Goal: Task Accomplishment & Management: Manage account settings

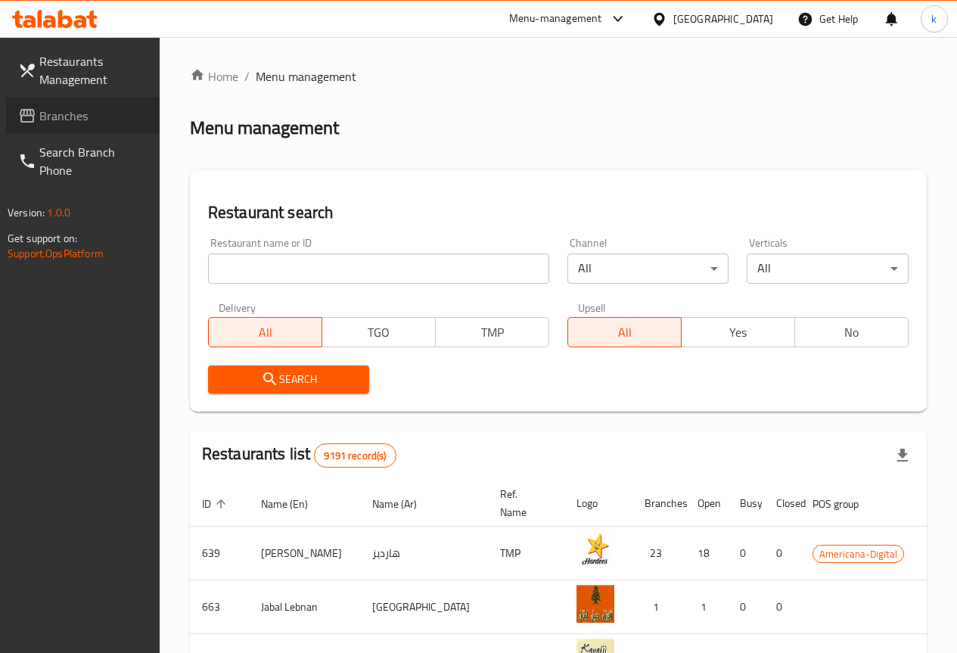
click at [87, 125] on link "Branches" at bounding box center [83, 116] width 154 height 36
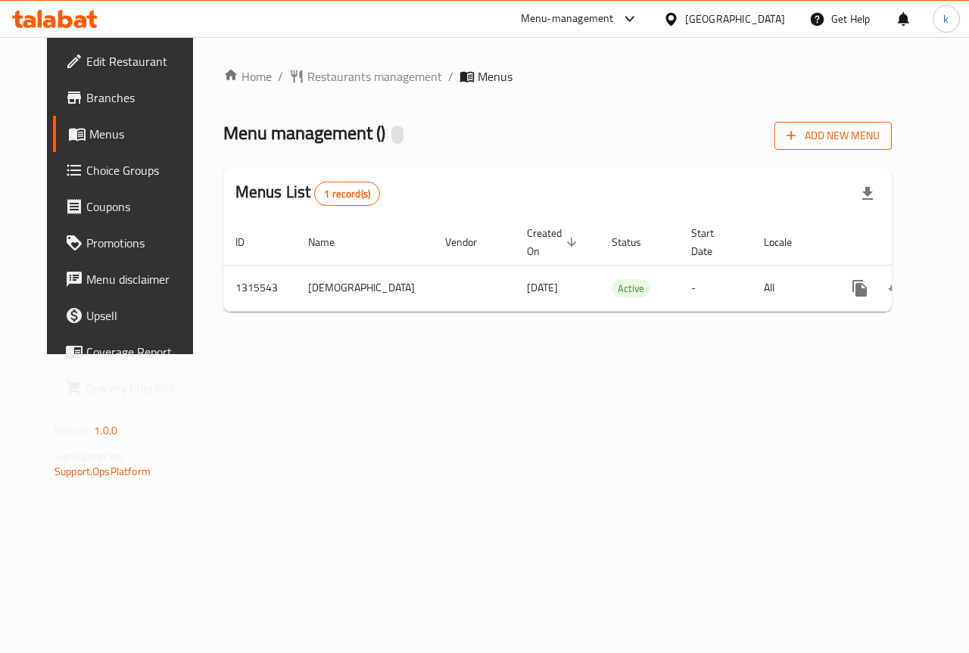
click at [861, 145] on span "Add New Menu" at bounding box center [832, 135] width 93 height 19
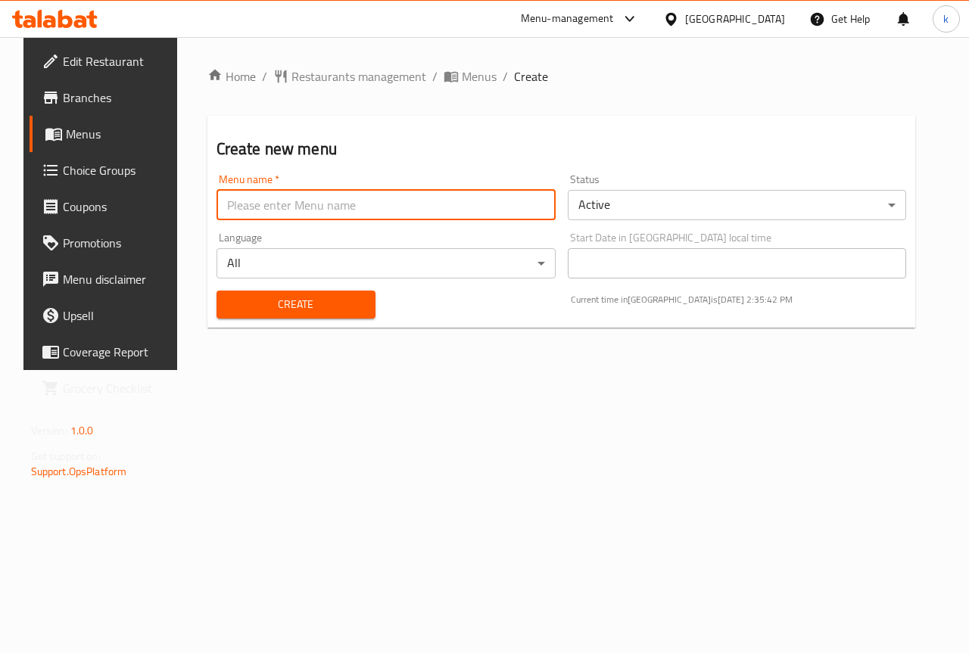
click at [259, 210] on input "text" at bounding box center [385, 205] width 339 height 30
type input "khaled"
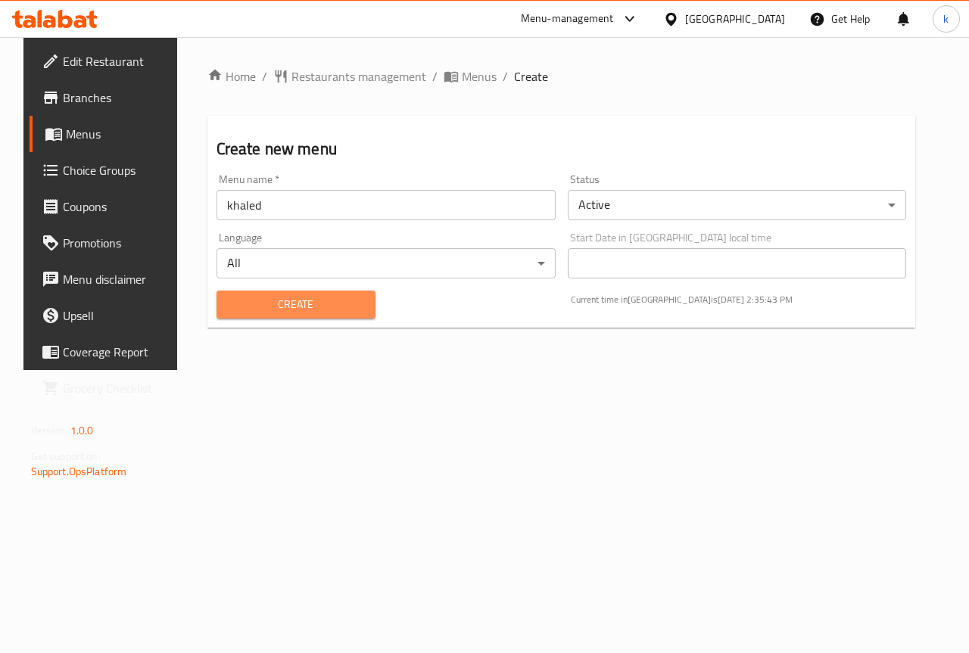
click at [294, 310] on span "Create" at bounding box center [296, 304] width 135 height 19
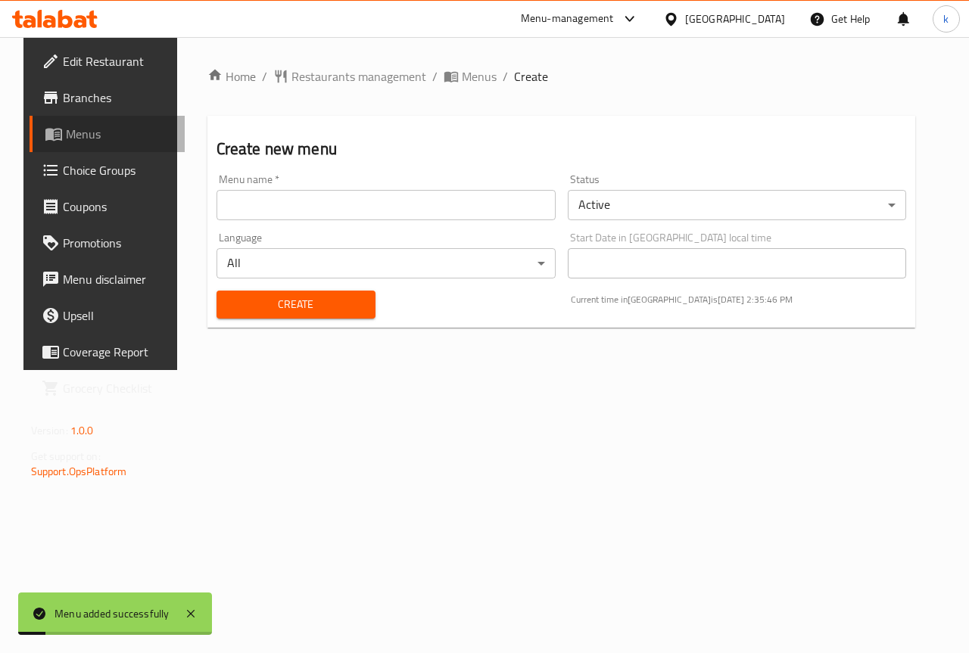
click at [79, 121] on link "Menus" at bounding box center [108, 134] width 156 height 36
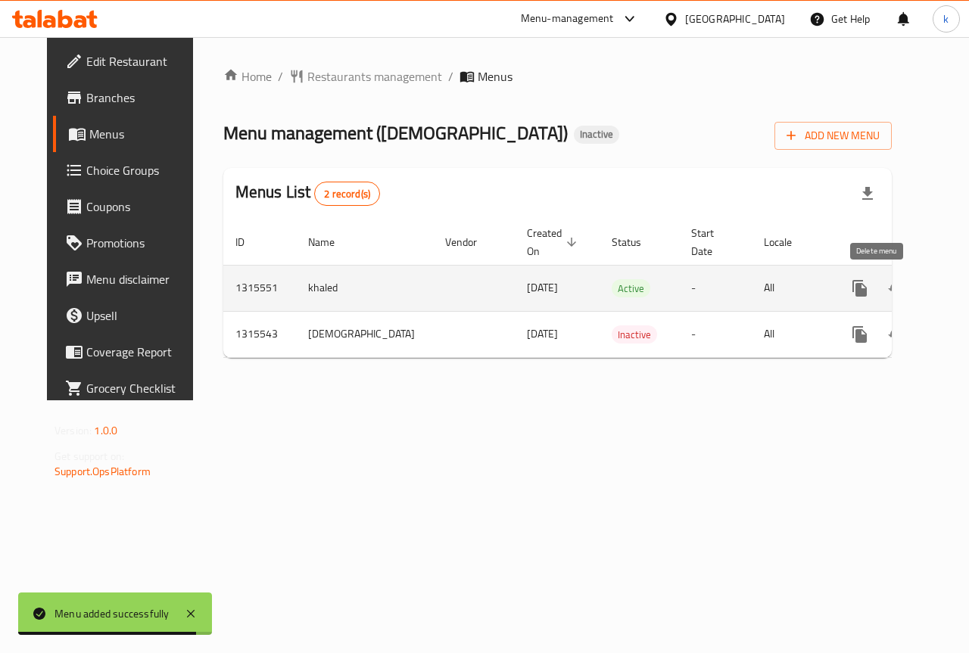
click at [914, 292] on button "enhanced table" at bounding box center [932, 288] width 36 height 36
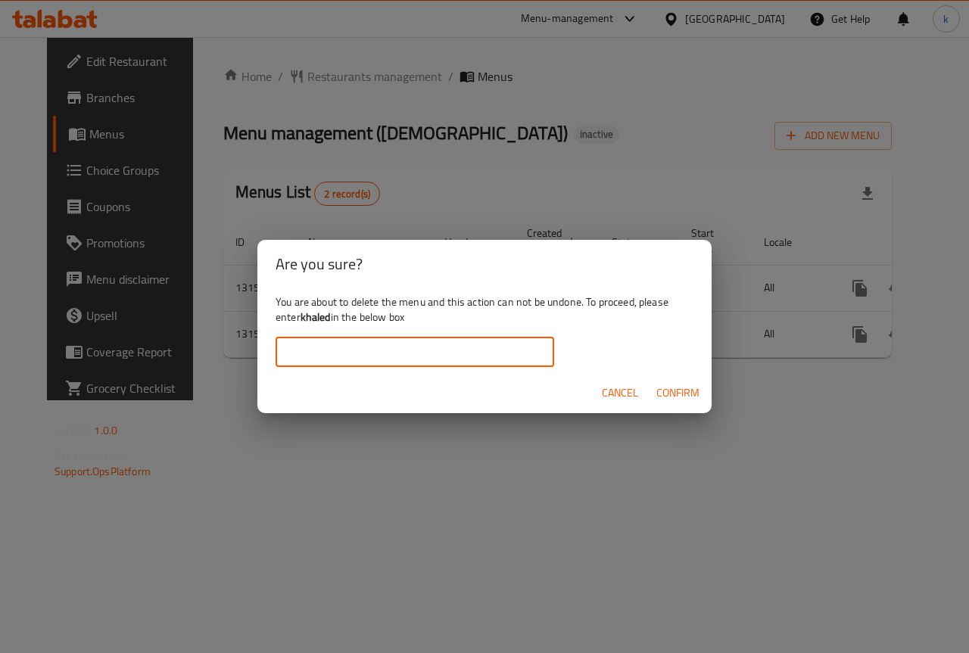
click at [467, 355] on input "text" at bounding box center [415, 352] width 279 height 30
type input "khaled"
click at [693, 394] on span "Confirm" at bounding box center [677, 393] width 43 height 19
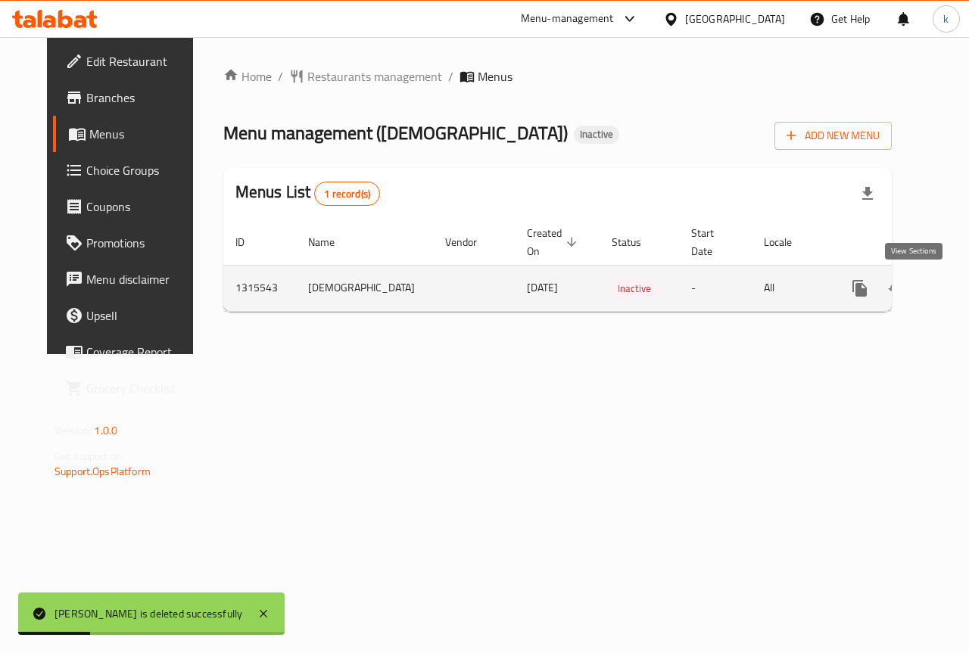
click at [951, 285] on link "enhanced table" at bounding box center [969, 288] width 36 height 36
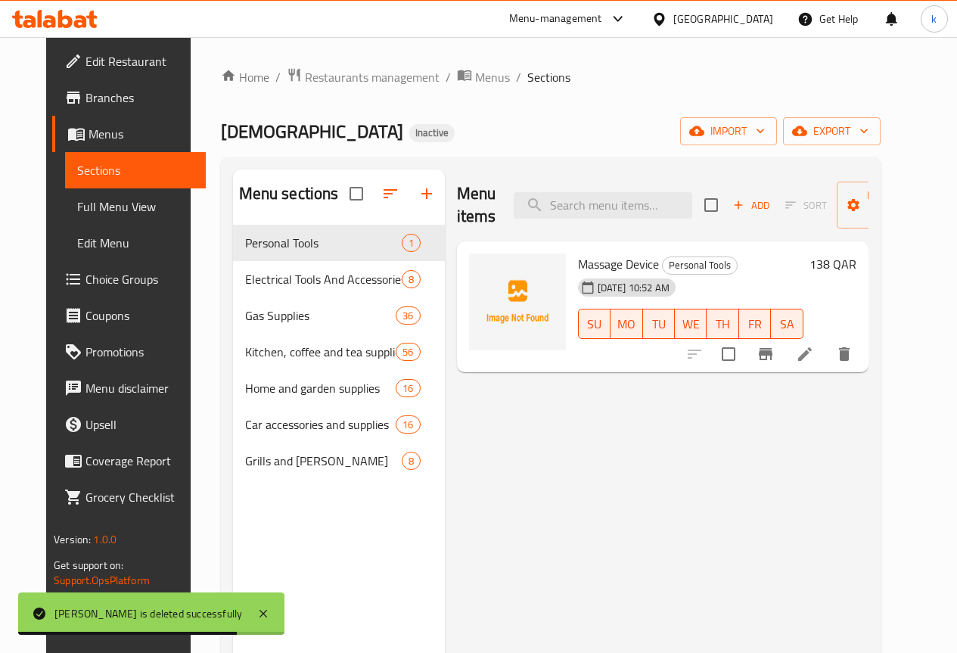
click at [89, 138] on span "Menus" at bounding box center [141, 134] width 105 height 18
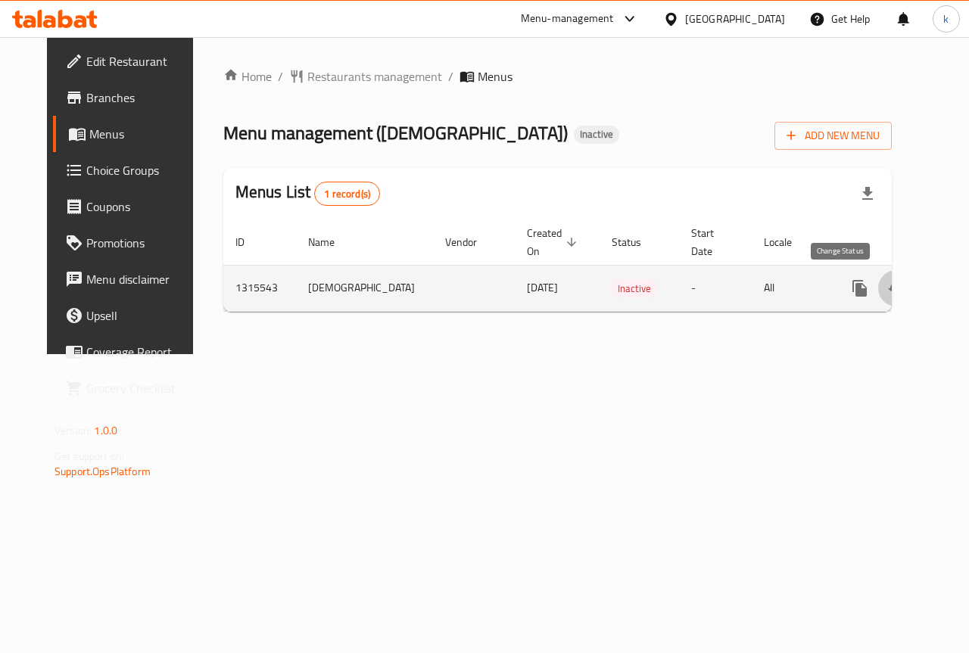
click at [887, 288] on icon "enhanced table" at bounding box center [896, 288] width 18 height 18
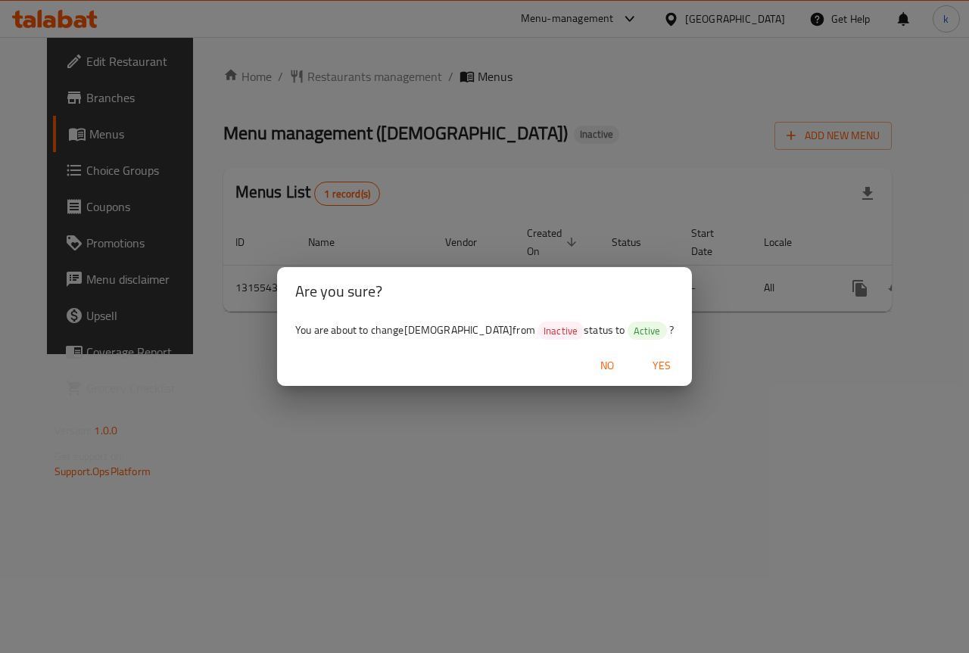
click at [643, 363] on span "Yes" at bounding box center [661, 365] width 36 height 19
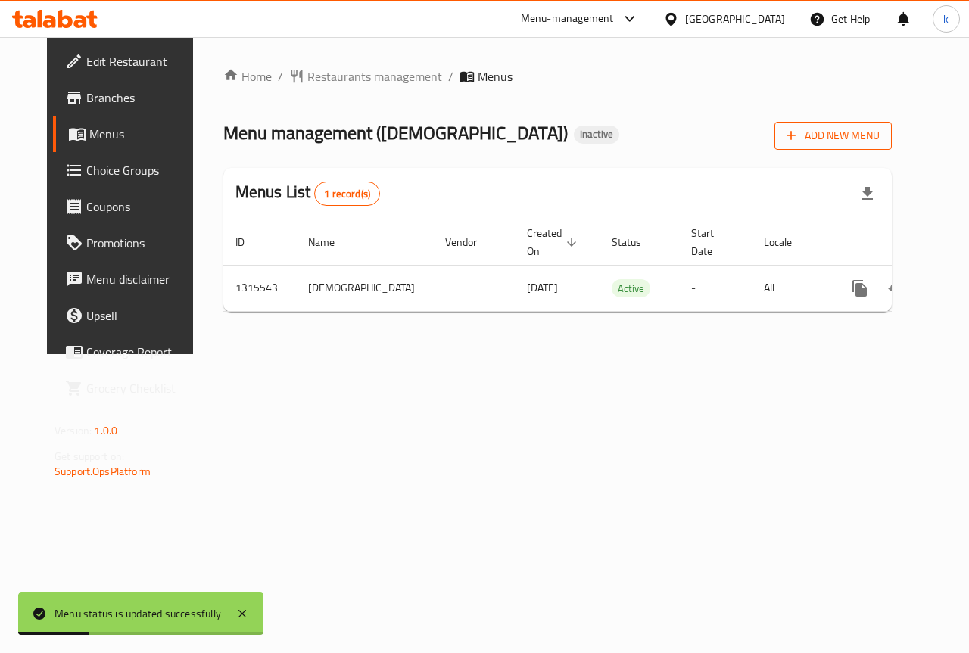
click at [858, 143] on span "Add New Menu" at bounding box center [832, 135] width 93 height 19
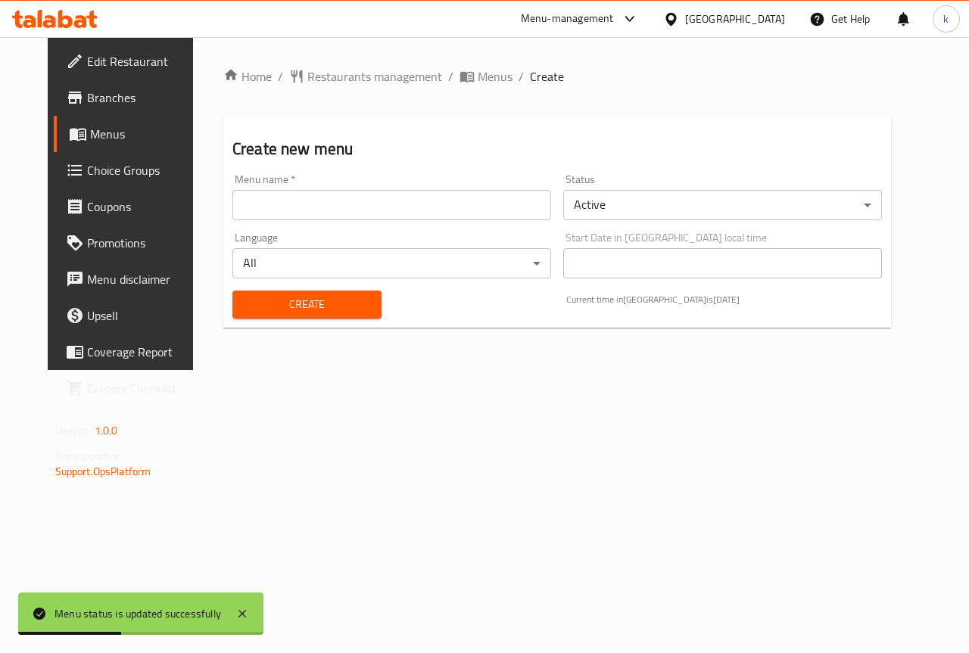
click at [581, 210] on body "Menu status is updated successfully ​ Menu-management [GEOGRAPHIC_DATA] Get Hel…" at bounding box center [484, 345] width 969 height 616
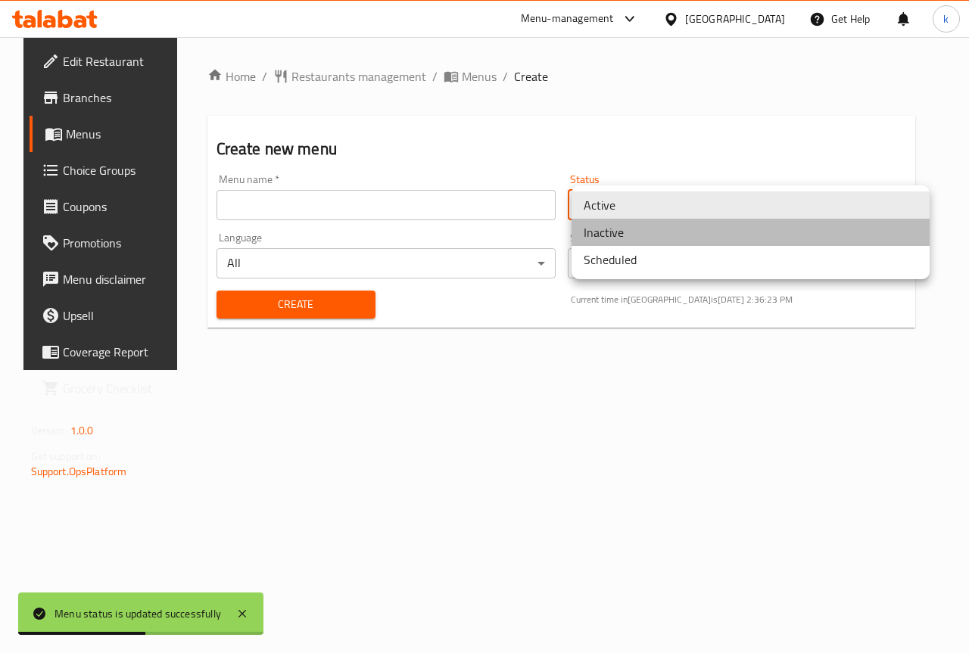
click at [600, 240] on li "Inactive" at bounding box center [750, 232] width 358 height 27
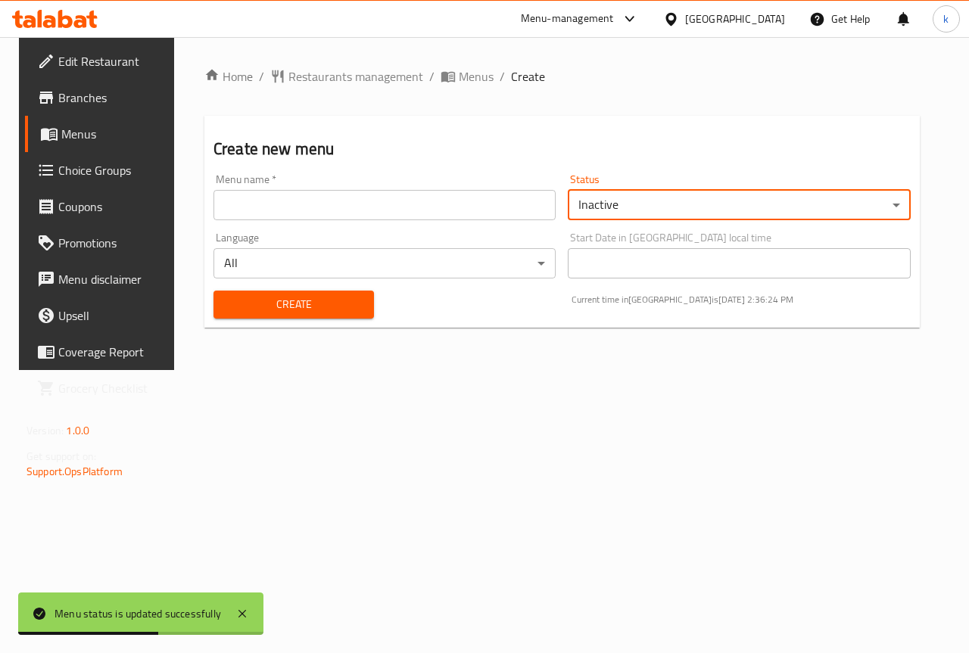
click at [340, 302] on span "Create" at bounding box center [294, 304] width 136 height 19
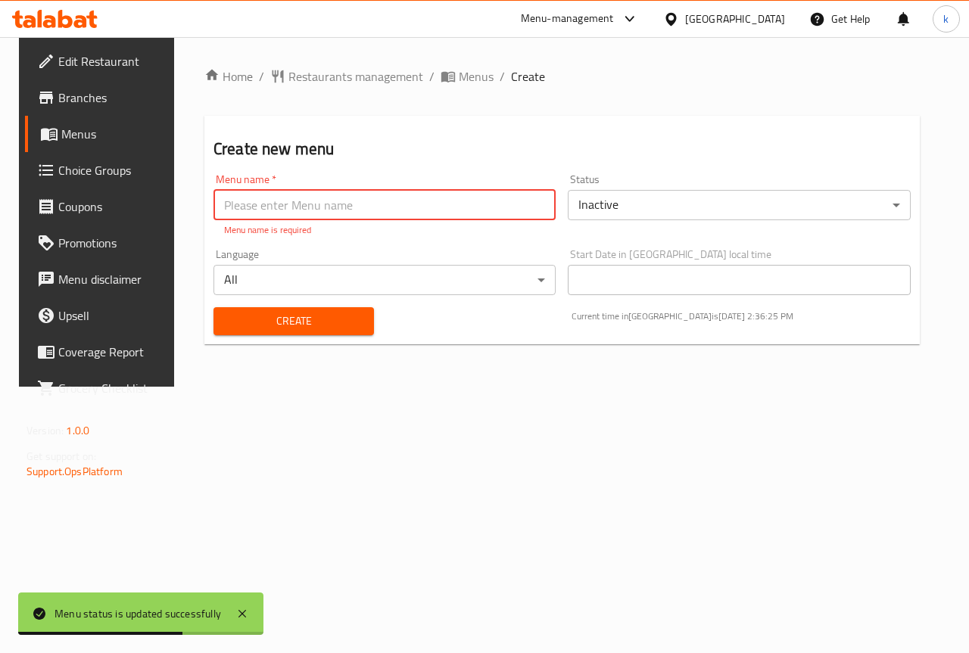
click at [323, 206] on input "text" at bounding box center [384, 205] width 342 height 30
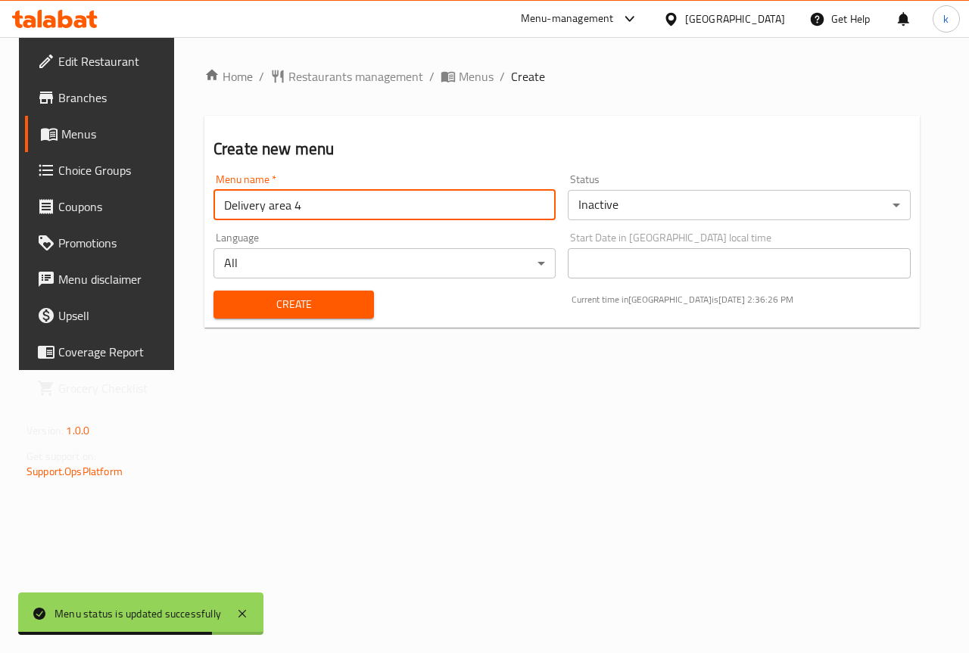
click at [295, 207] on input "Delivery area 4" at bounding box center [384, 205] width 342 height 30
type input "khaled"
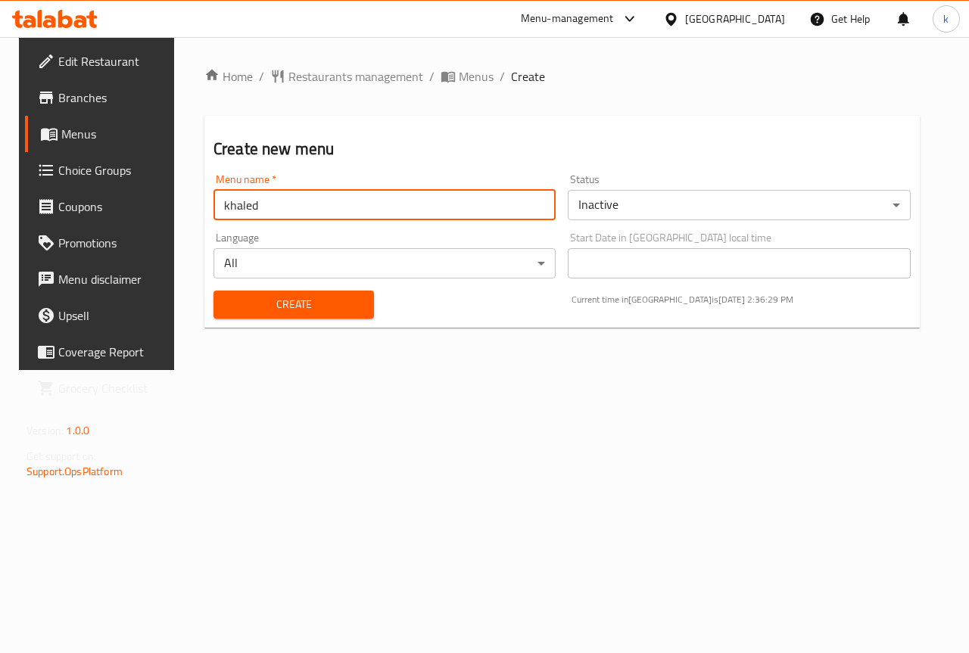
click at [308, 299] on span "Create" at bounding box center [294, 304] width 136 height 19
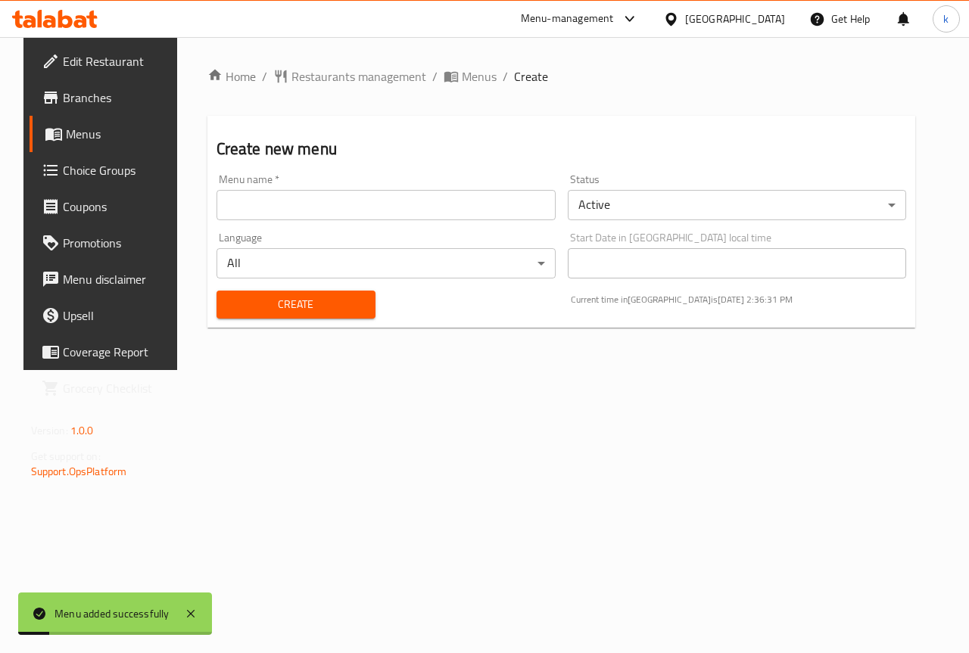
click at [66, 143] on span "Menus" at bounding box center [119, 134] width 107 height 18
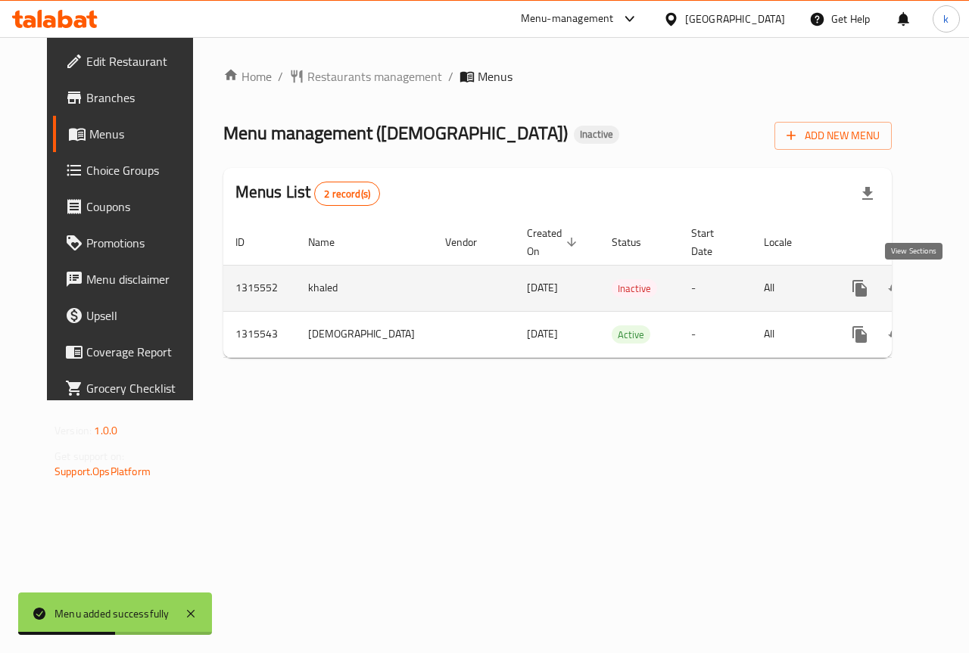
click at [960, 293] on icon "enhanced table" at bounding box center [969, 288] width 18 height 18
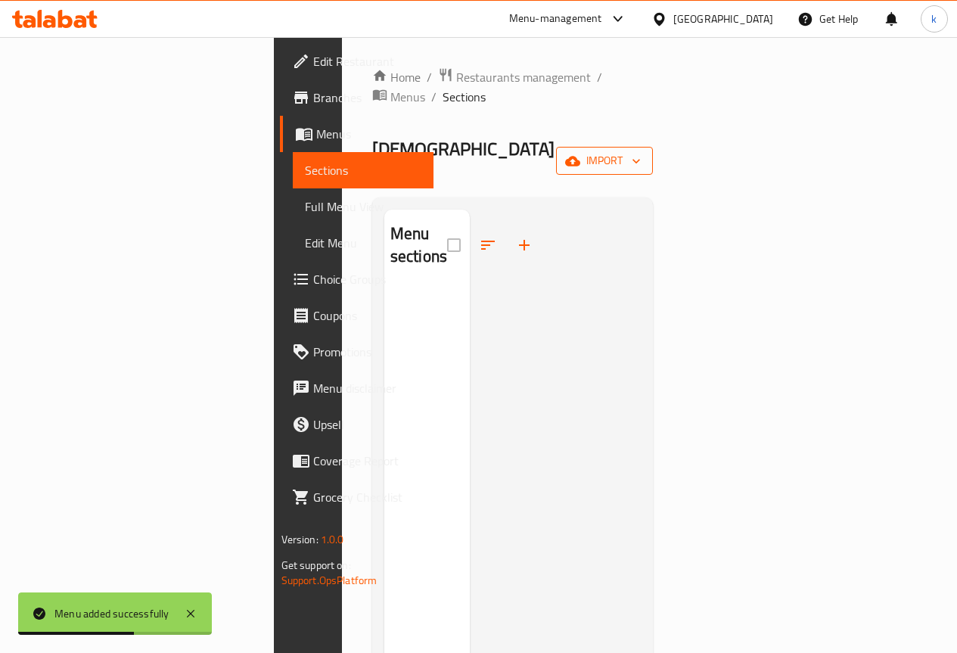
click at [641, 151] on span "import" at bounding box center [604, 160] width 73 height 19
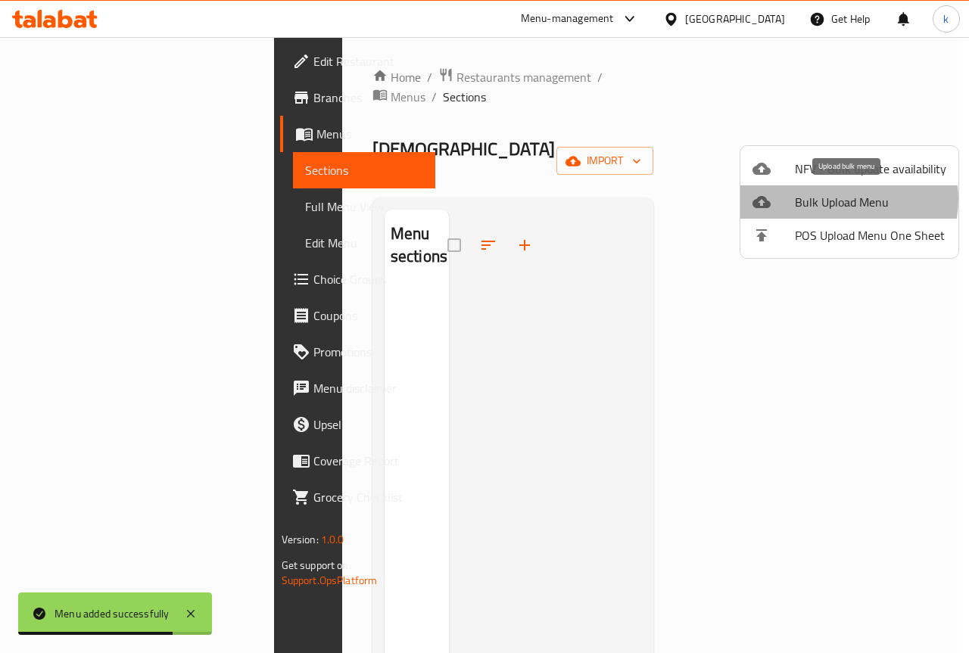
click at [839, 199] on span "Bulk Upload Menu" at bounding box center [870, 202] width 151 height 18
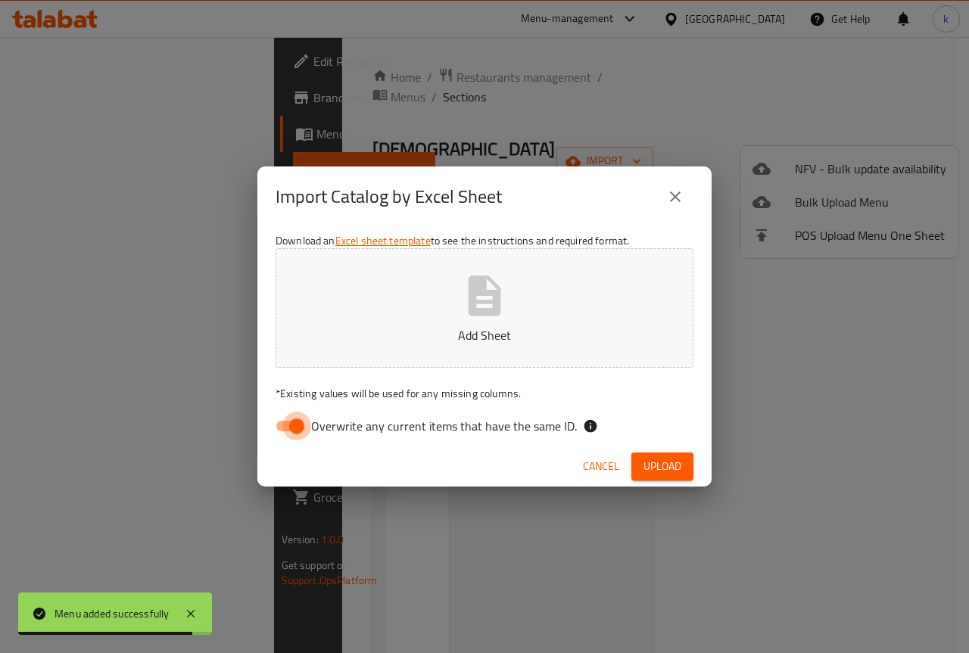
click at [304, 427] on input "Overwrite any current items that have the same ID." at bounding box center [297, 426] width 86 height 29
checkbox input "false"
click at [509, 288] on button "Add Sheet" at bounding box center [485, 308] width 418 height 120
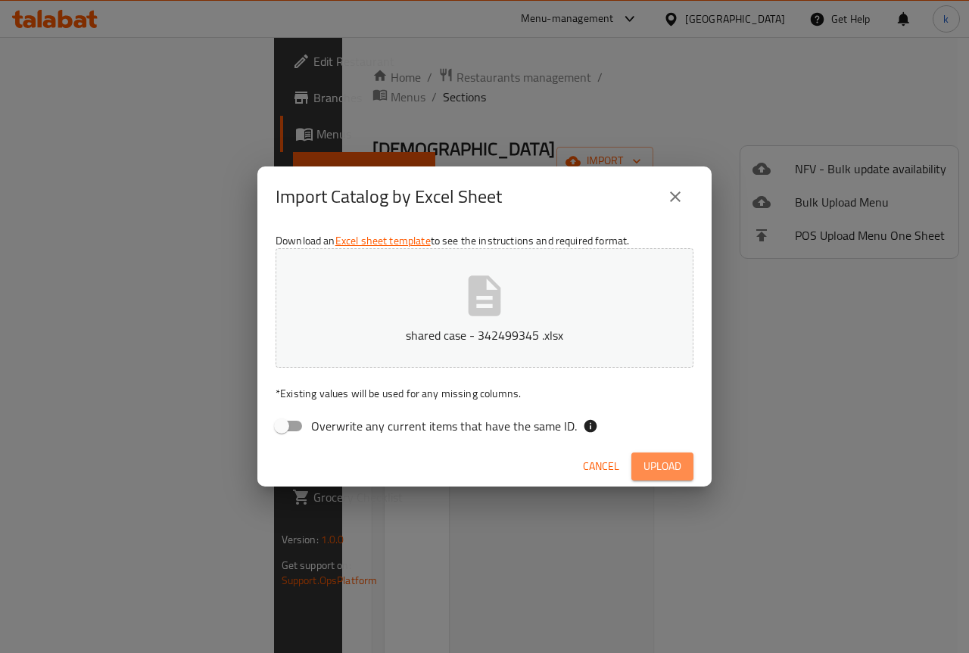
click at [669, 469] on span "Upload" at bounding box center [662, 466] width 38 height 19
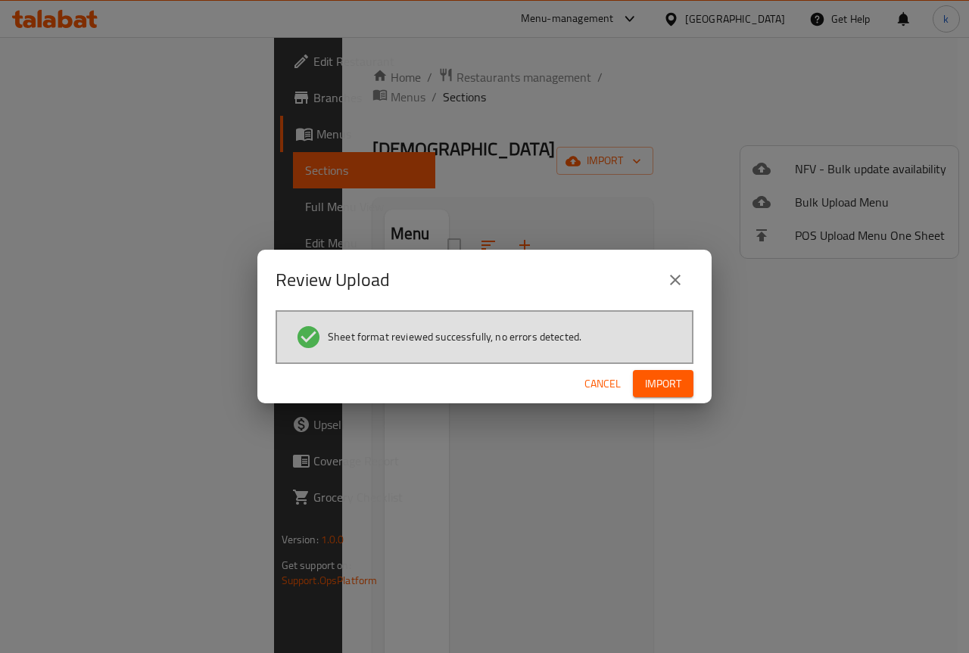
click at [672, 385] on span "Import" at bounding box center [663, 384] width 36 height 19
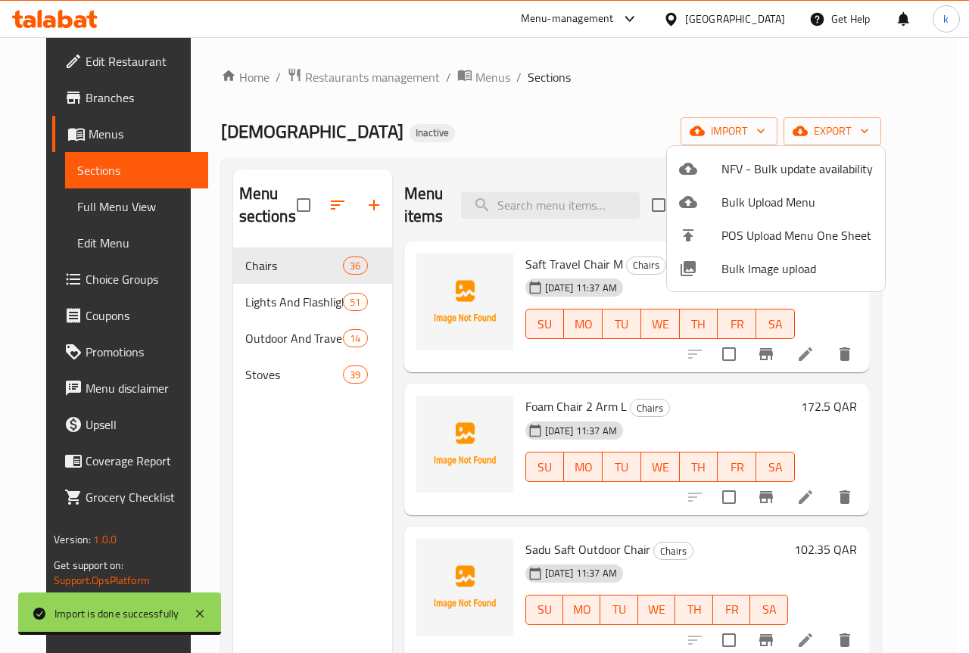
click at [577, 140] on div at bounding box center [484, 326] width 969 height 653
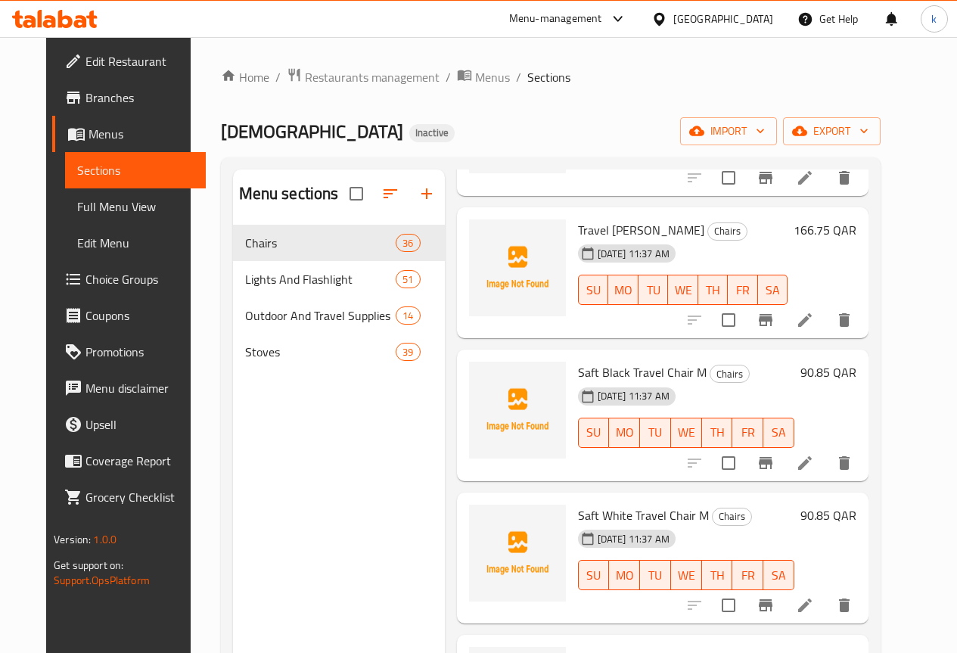
scroll to position [2044, 0]
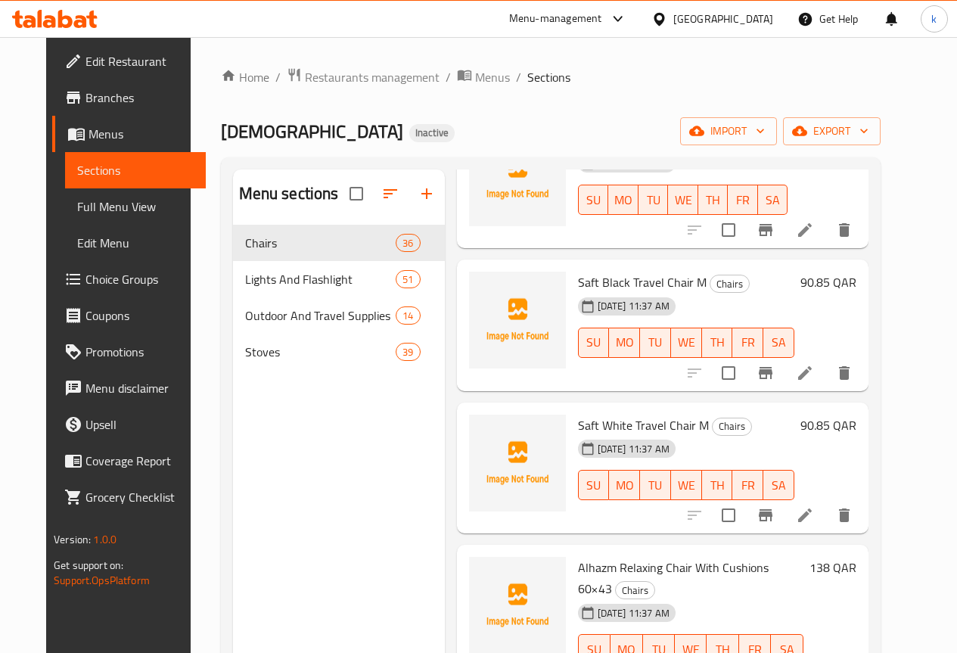
click at [77, 207] on span "Full Menu View" at bounding box center [135, 207] width 117 height 18
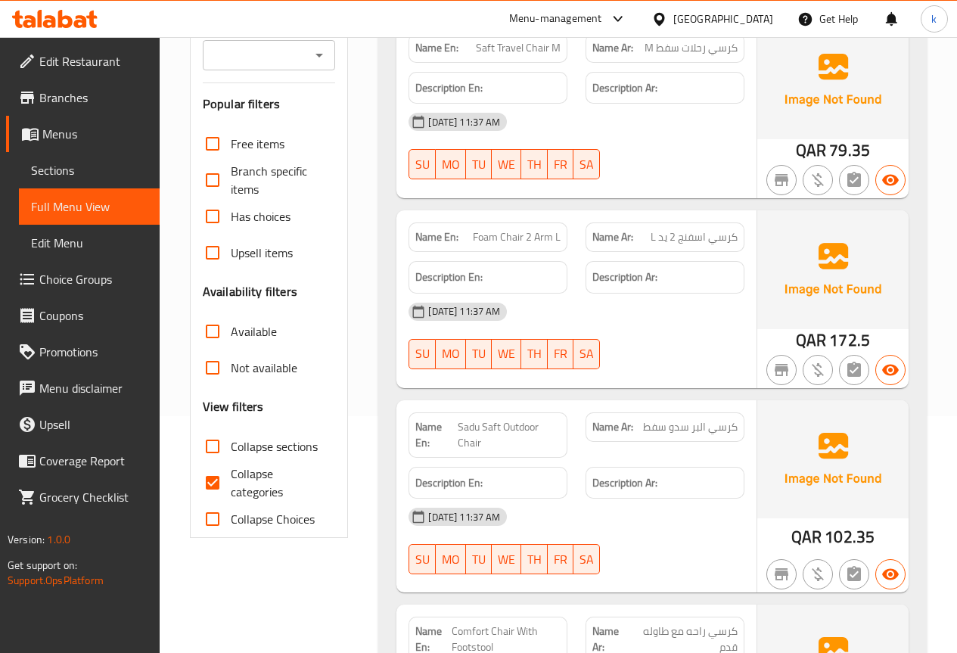
scroll to position [303, 0]
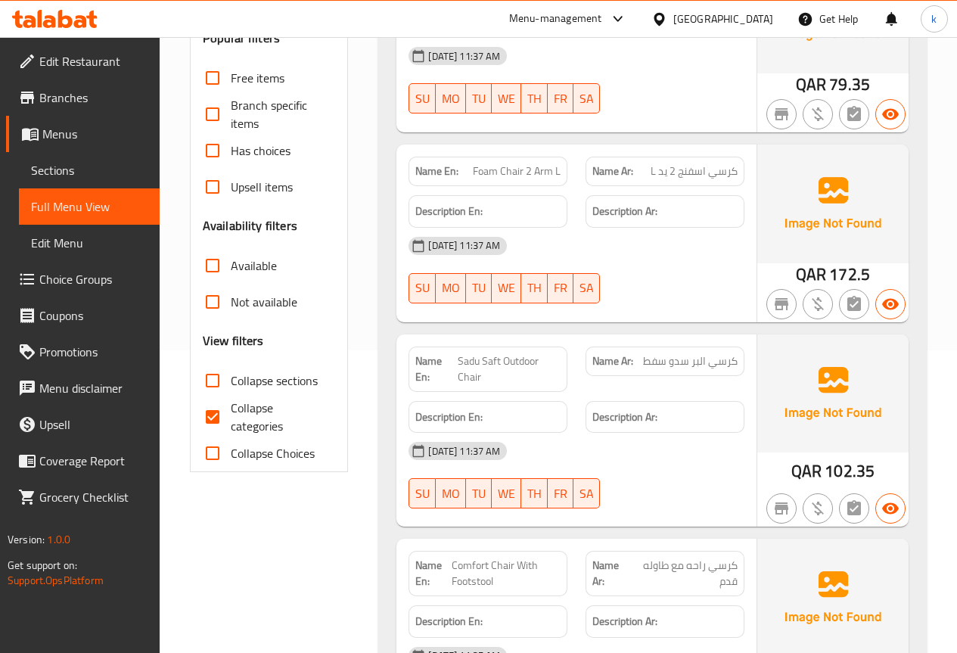
click at [210, 416] on input "Collapse categories" at bounding box center [213, 417] width 36 height 36
checkbox input "false"
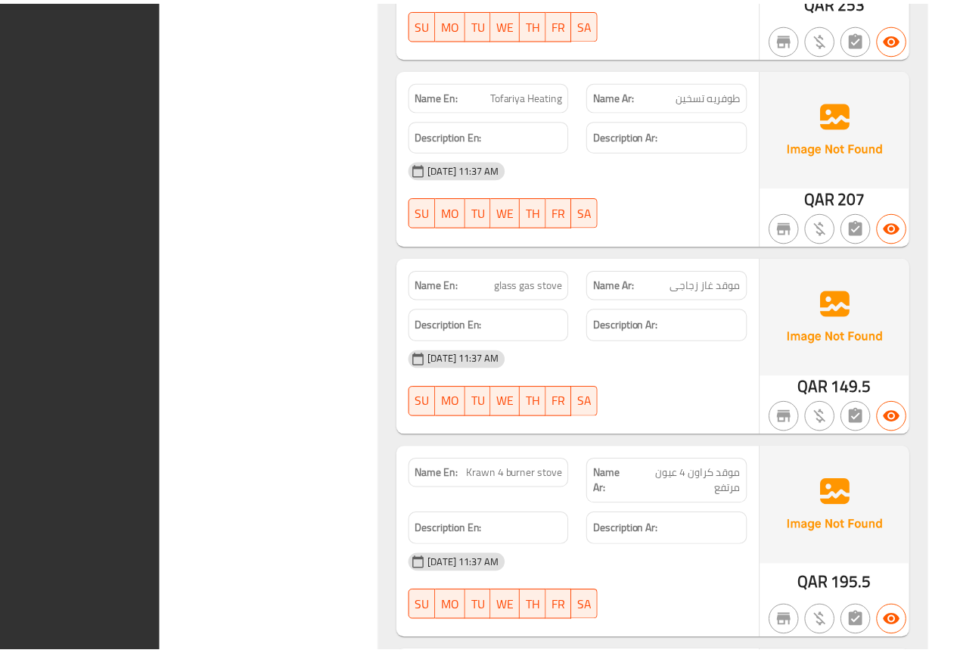
scroll to position [27503, 0]
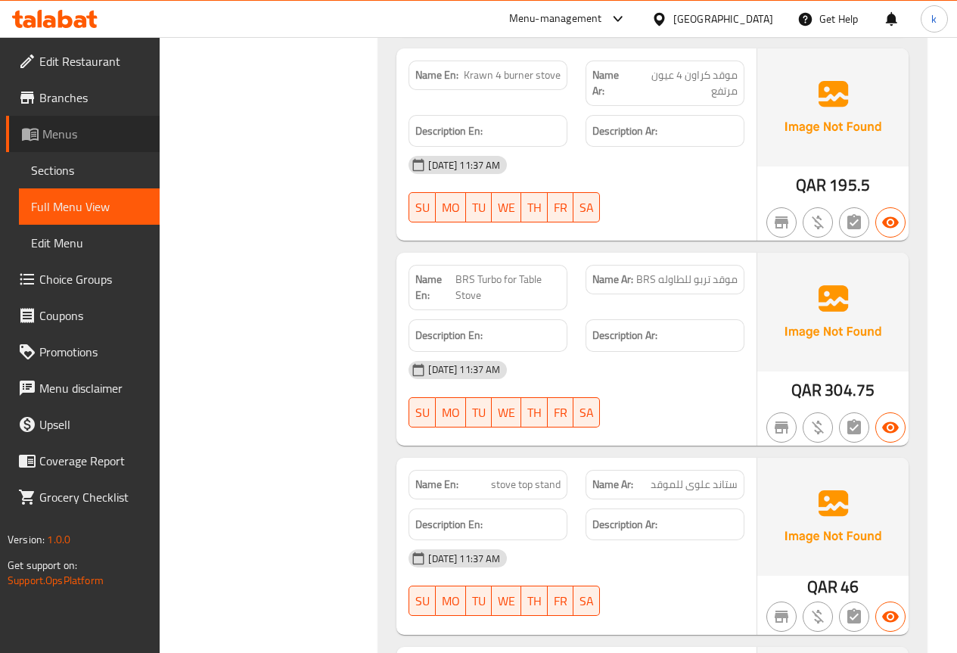
click at [73, 136] on span "Menus" at bounding box center [94, 134] width 105 height 18
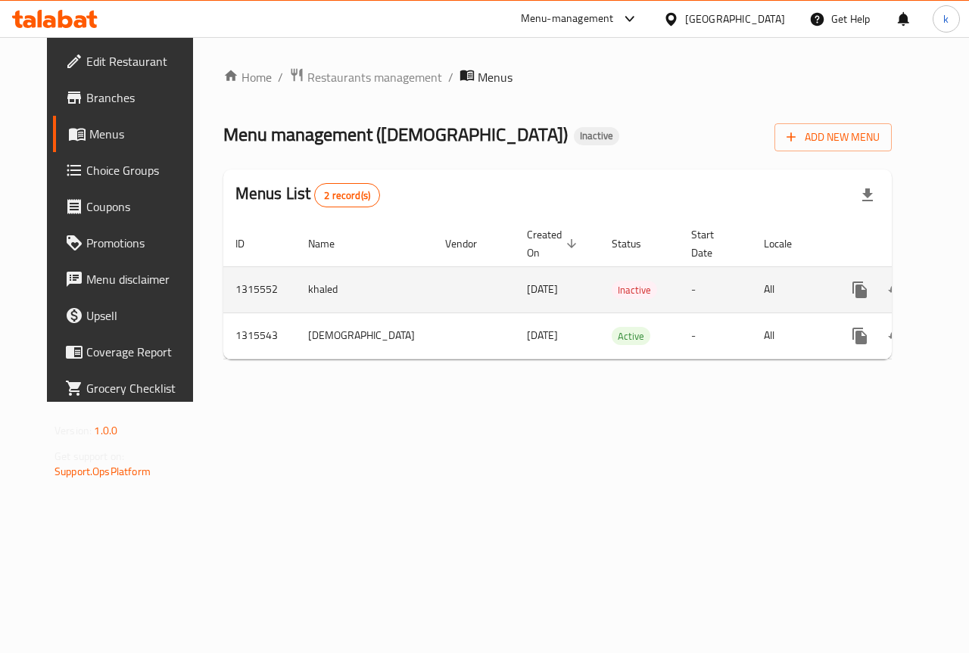
click at [960, 283] on icon "enhanced table" at bounding box center [969, 290] width 18 height 18
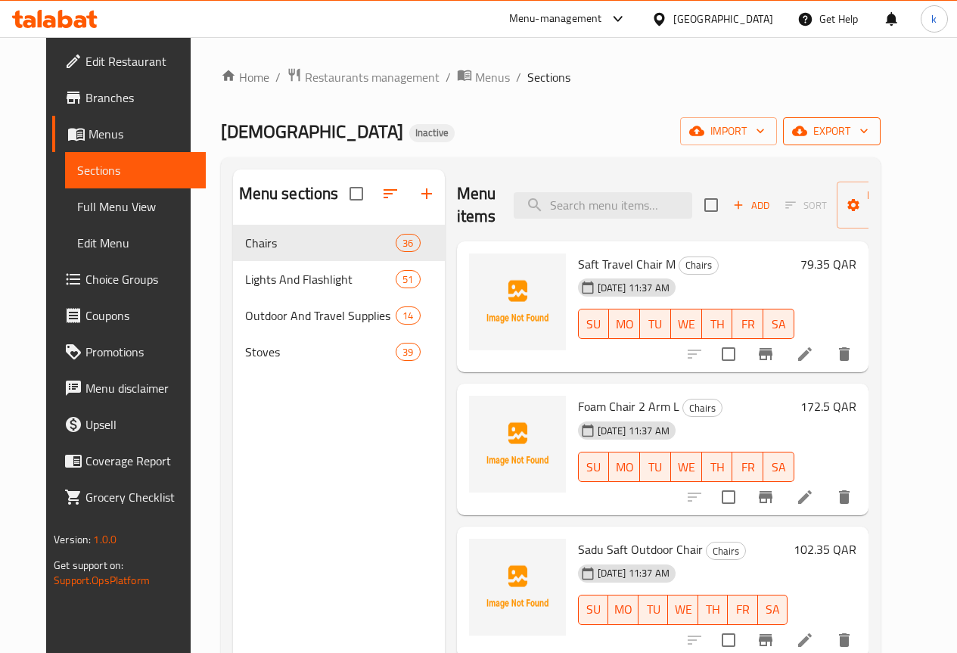
click at [869, 138] on span "export" at bounding box center [831, 131] width 73 height 19
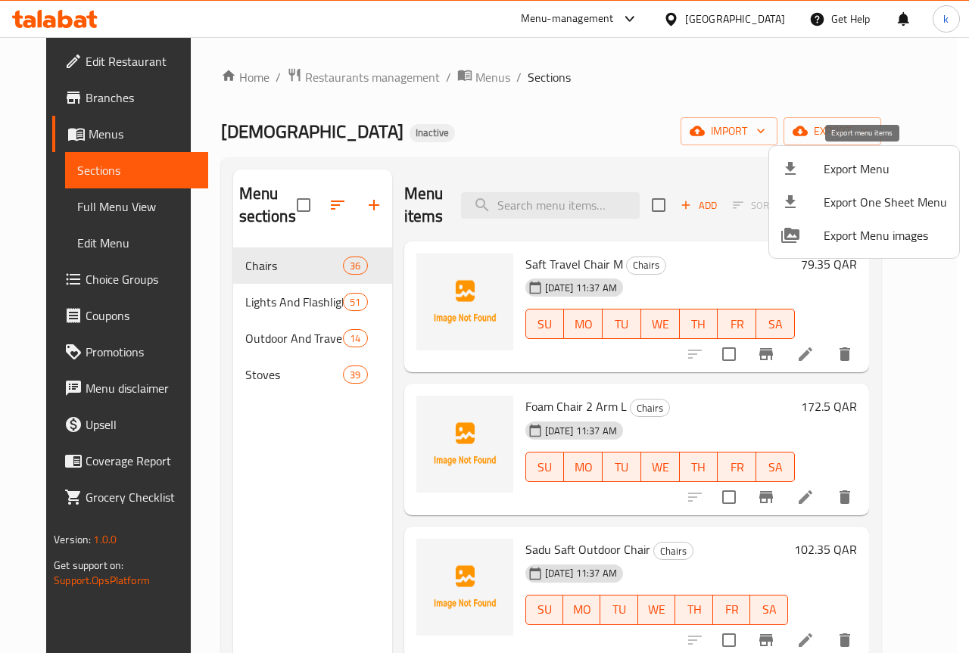
click at [854, 171] on span "Export Menu" at bounding box center [885, 169] width 123 height 18
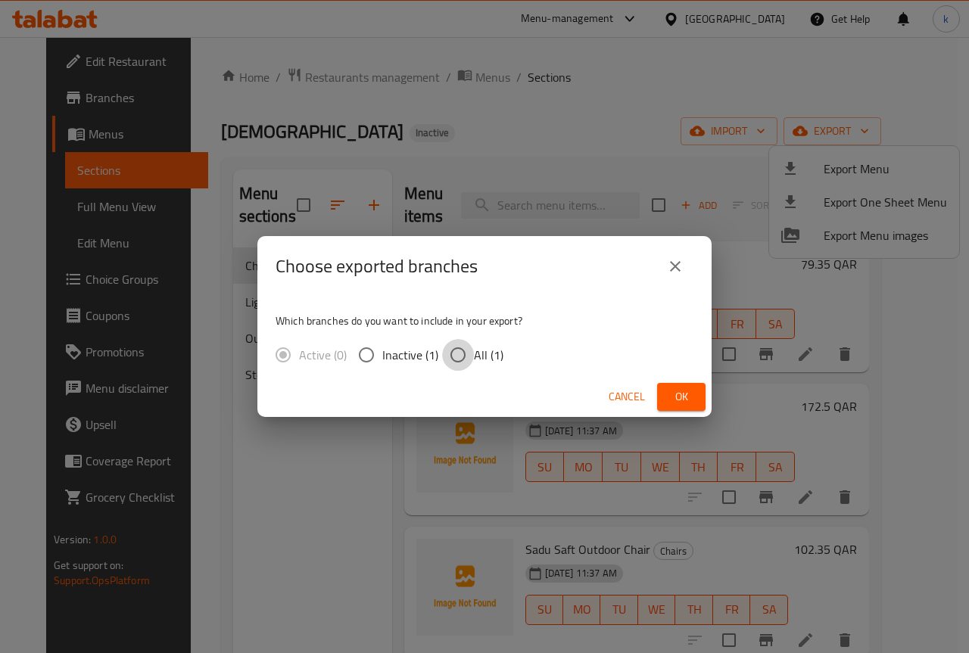
click at [469, 344] on input "All (1)" at bounding box center [458, 355] width 32 height 32
radio input "true"
click at [690, 397] on span "Ok" at bounding box center [681, 397] width 24 height 19
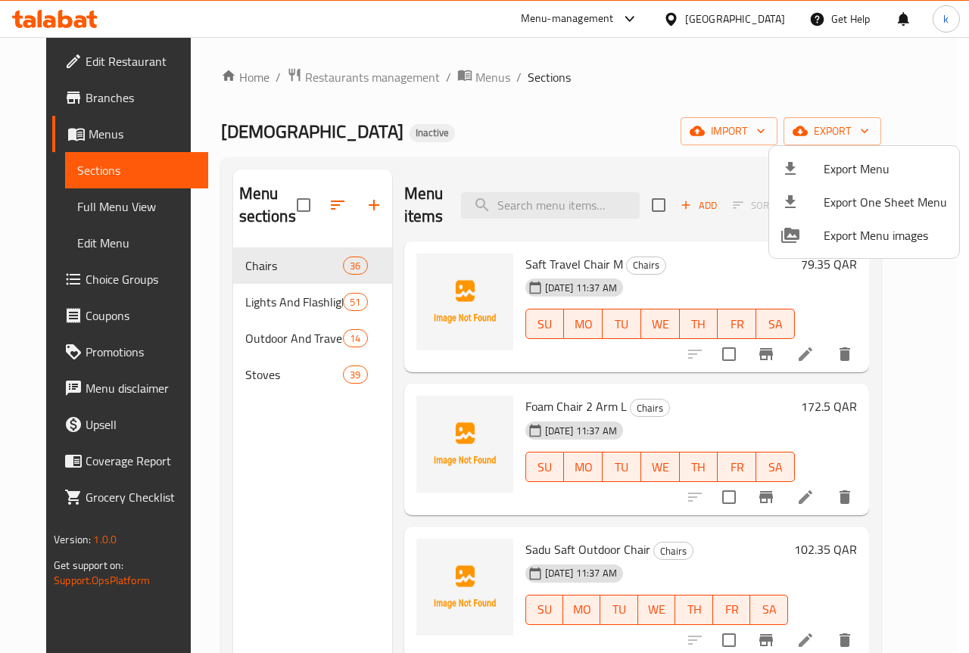
click at [343, 145] on div at bounding box center [484, 326] width 969 height 653
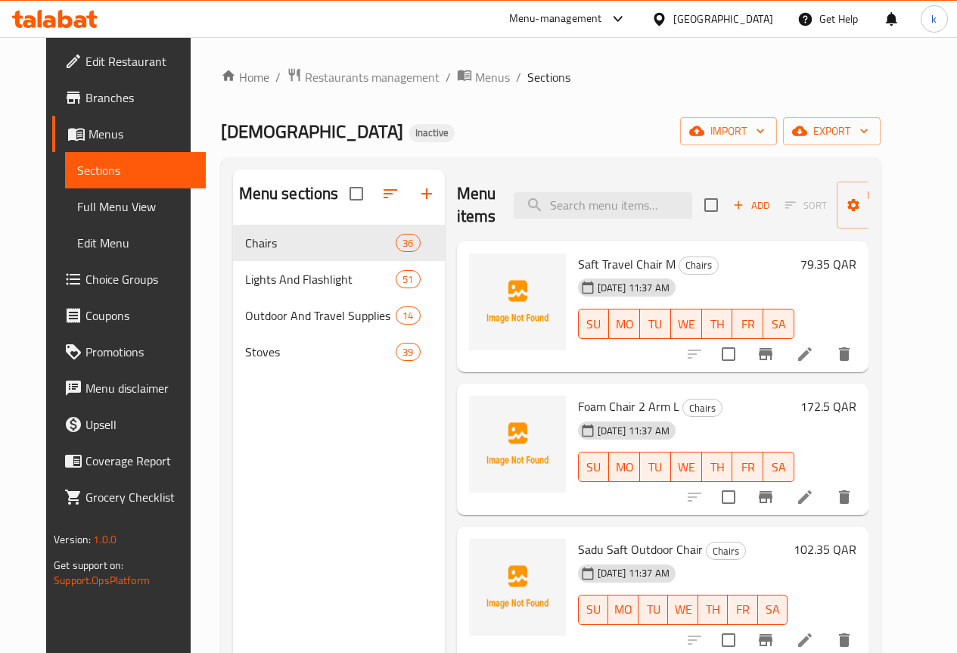
click at [108, 201] on span "Full Menu View" at bounding box center [135, 207] width 117 height 18
click at [69, 145] on link "Menus" at bounding box center [129, 134] width 154 height 36
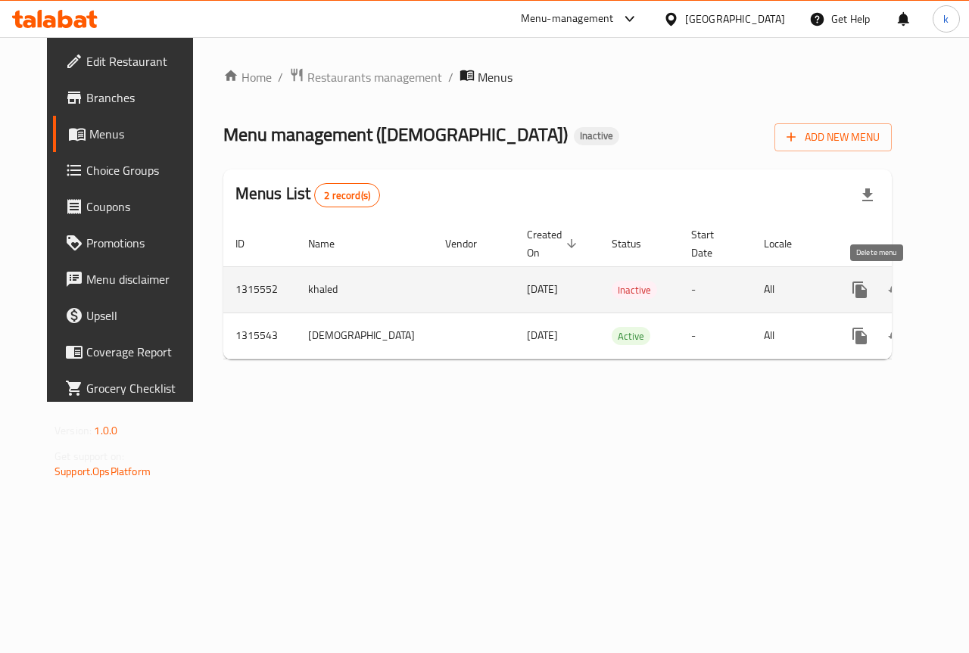
click at [923, 293] on icon "enhanced table" at bounding box center [932, 290] width 18 height 18
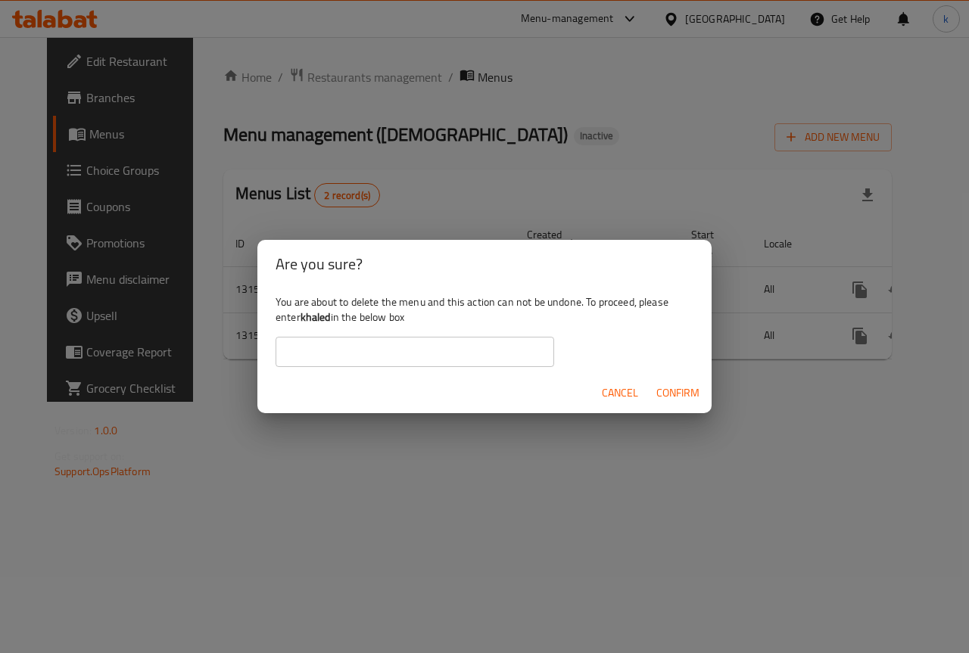
click at [330, 360] on input "text" at bounding box center [415, 352] width 279 height 30
type input "khaled"
click at [699, 392] on span "Confirm" at bounding box center [677, 393] width 43 height 19
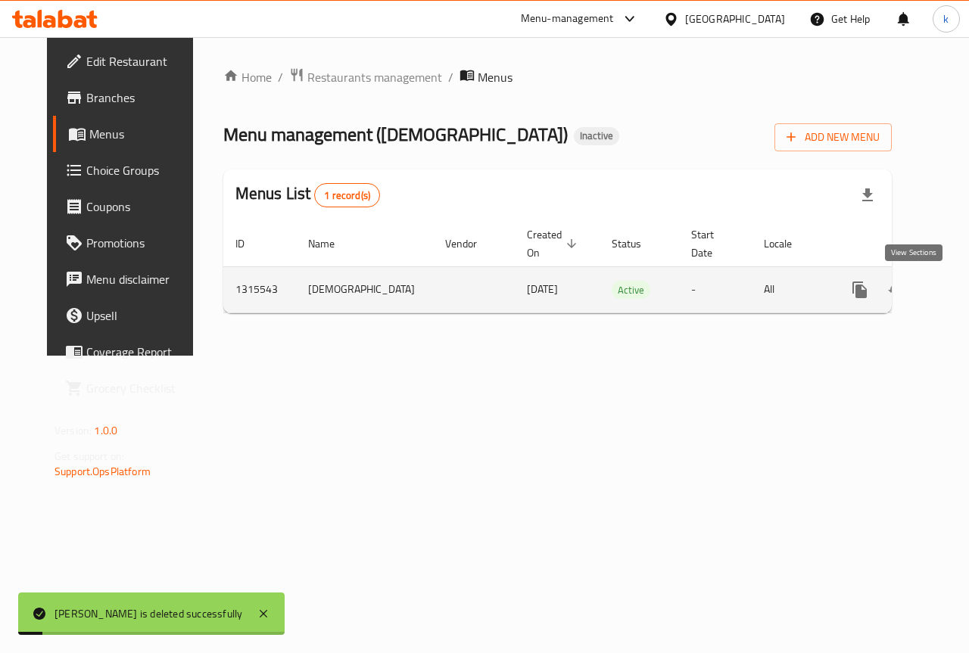
click at [951, 299] on link "enhanced table" at bounding box center [969, 290] width 36 height 36
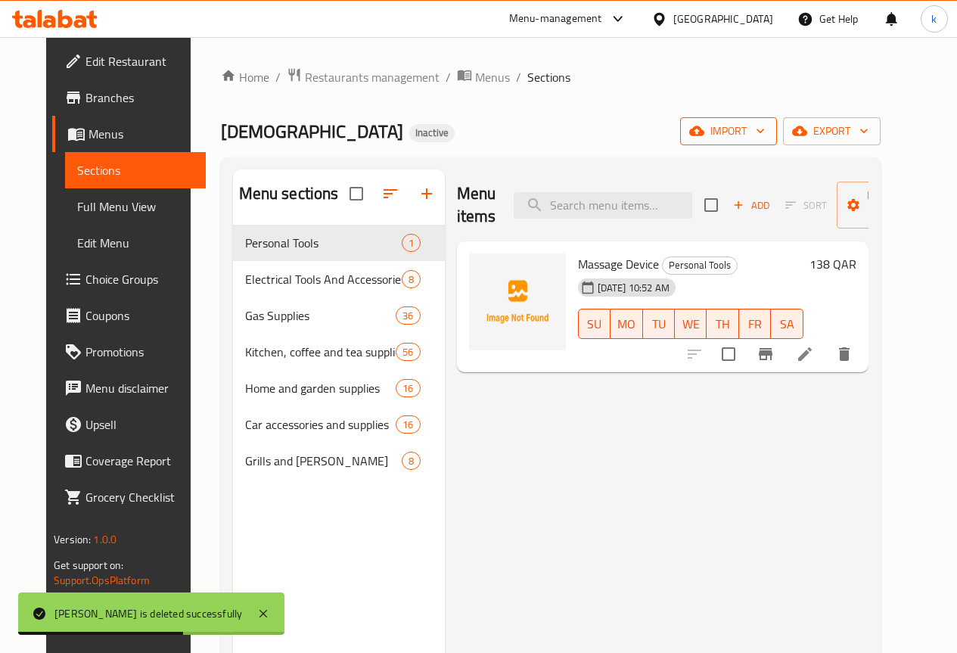
click at [765, 138] on span "import" at bounding box center [729, 131] width 73 height 19
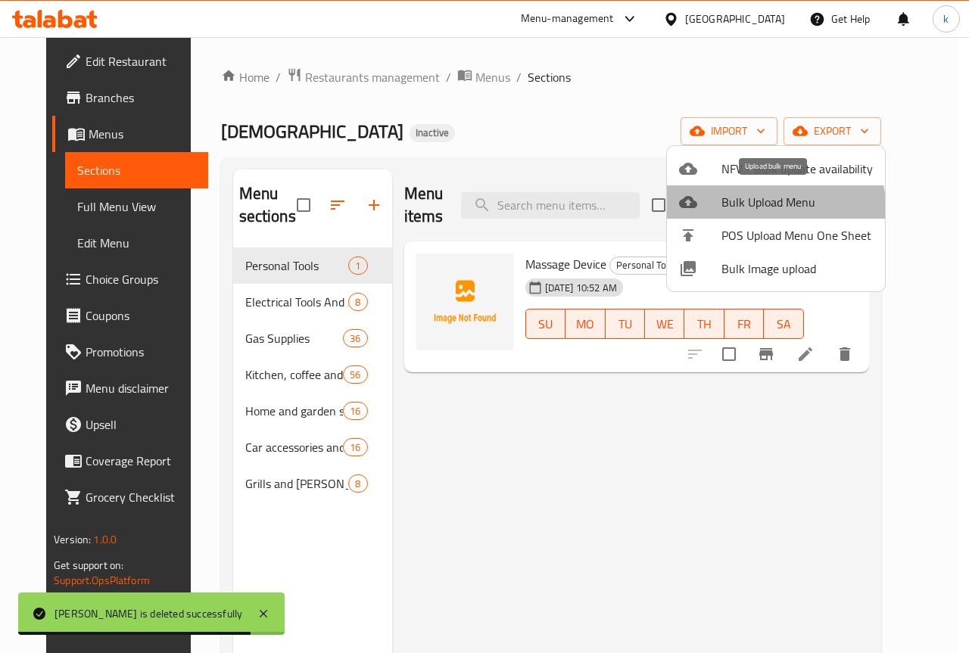
click at [755, 208] on span "Bulk Upload Menu" at bounding box center [796, 202] width 151 height 18
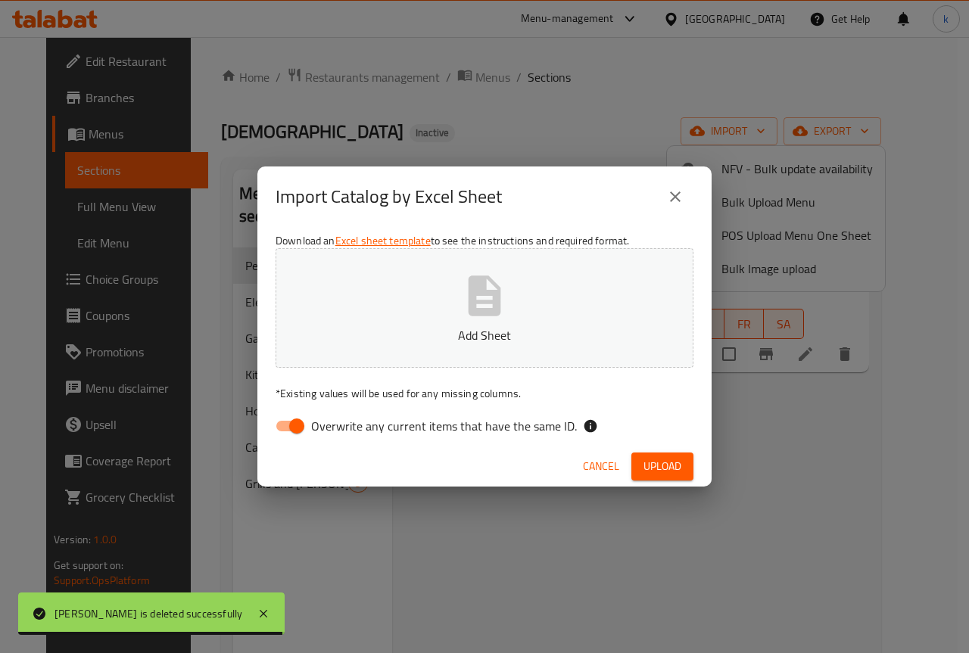
click at [283, 429] on input "Overwrite any current items that have the same ID." at bounding box center [297, 426] width 86 height 29
checkbox input "false"
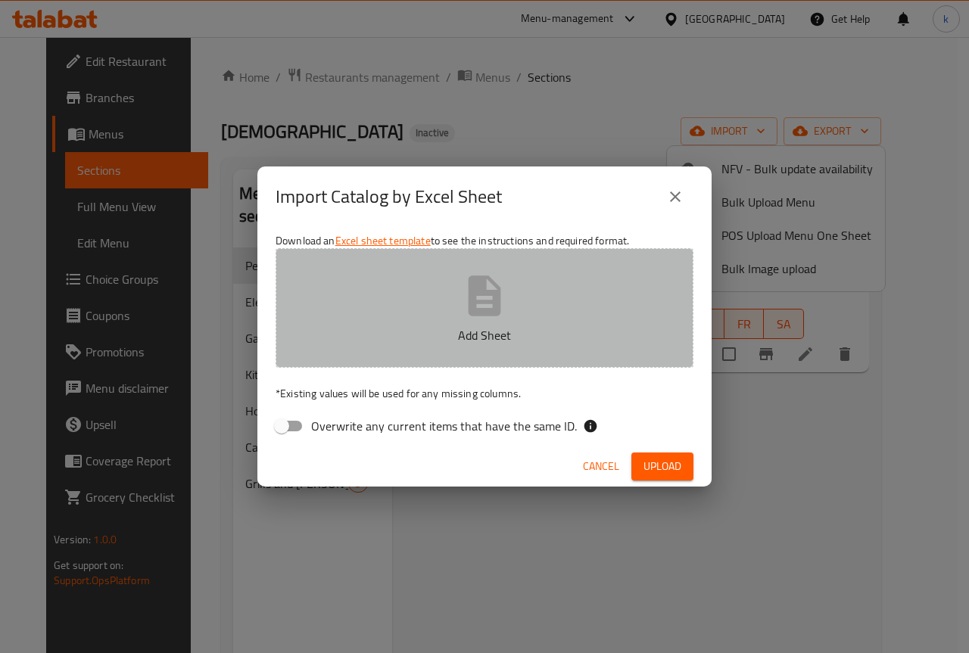
click at [505, 312] on icon "button" at bounding box center [484, 296] width 48 height 48
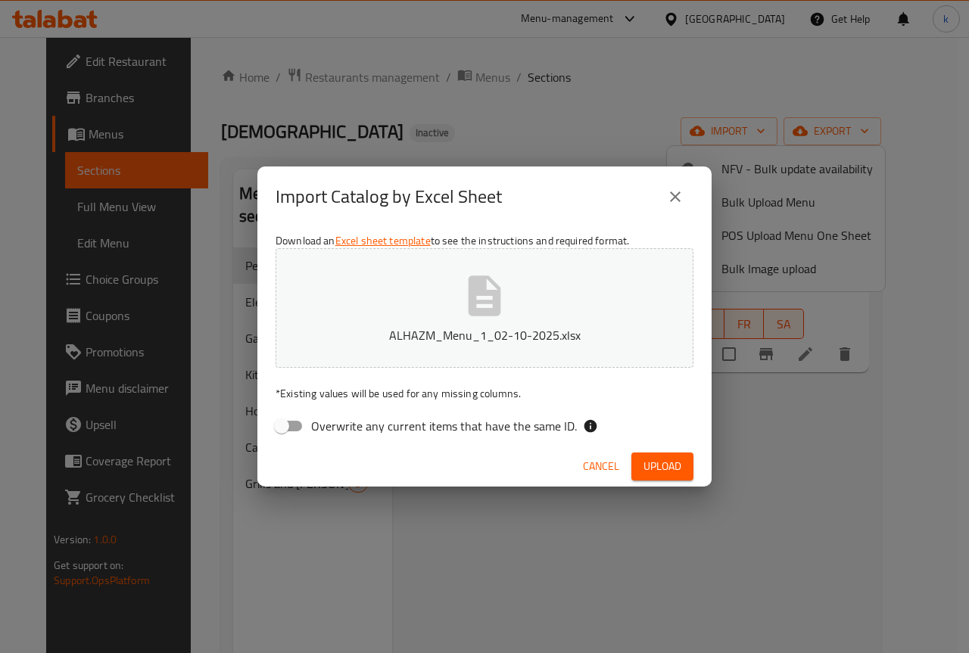
click at [662, 457] on span "Upload" at bounding box center [662, 466] width 38 height 19
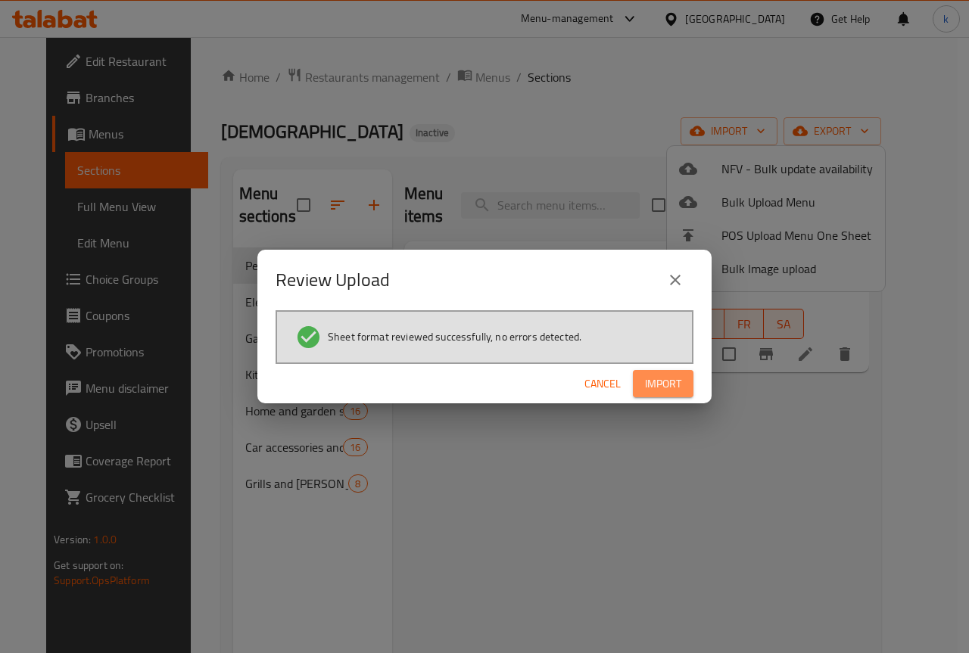
click at [648, 386] on span "Import" at bounding box center [663, 384] width 36 height 19
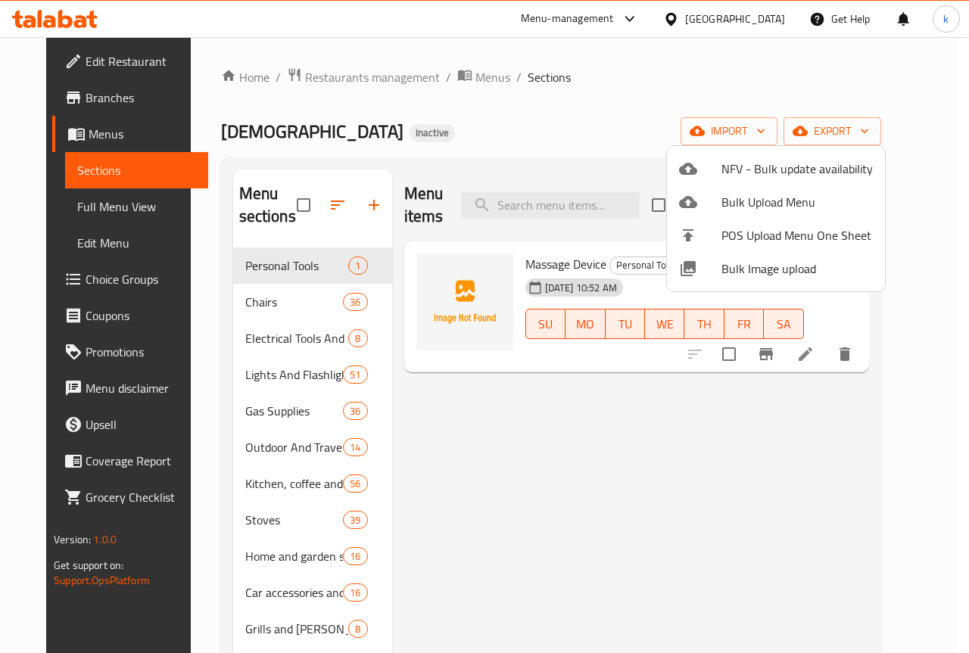
click at [521, 456] on div at bounding box center [484, 326] width 969 height 653
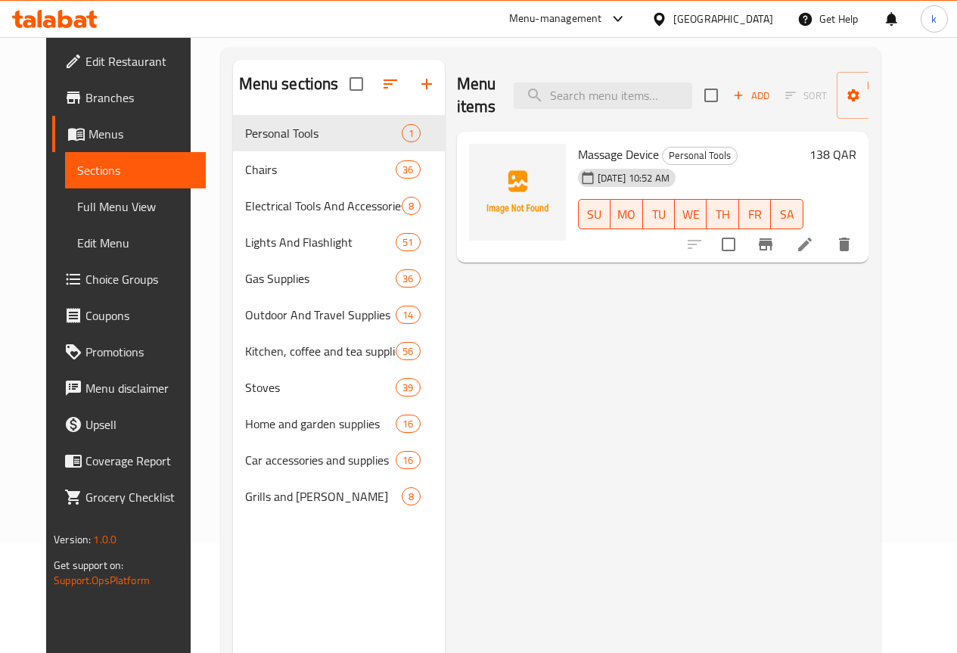
scroll to position [151, 0]
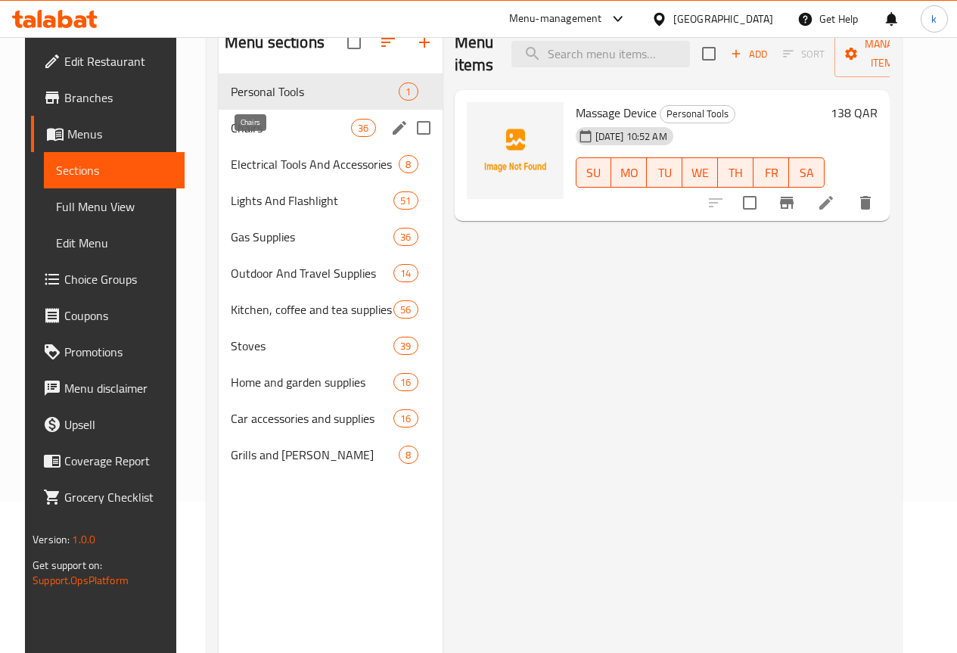
click at [231, 137] on span "Chairs" at bounding box center [291, 128] width 120 height 18
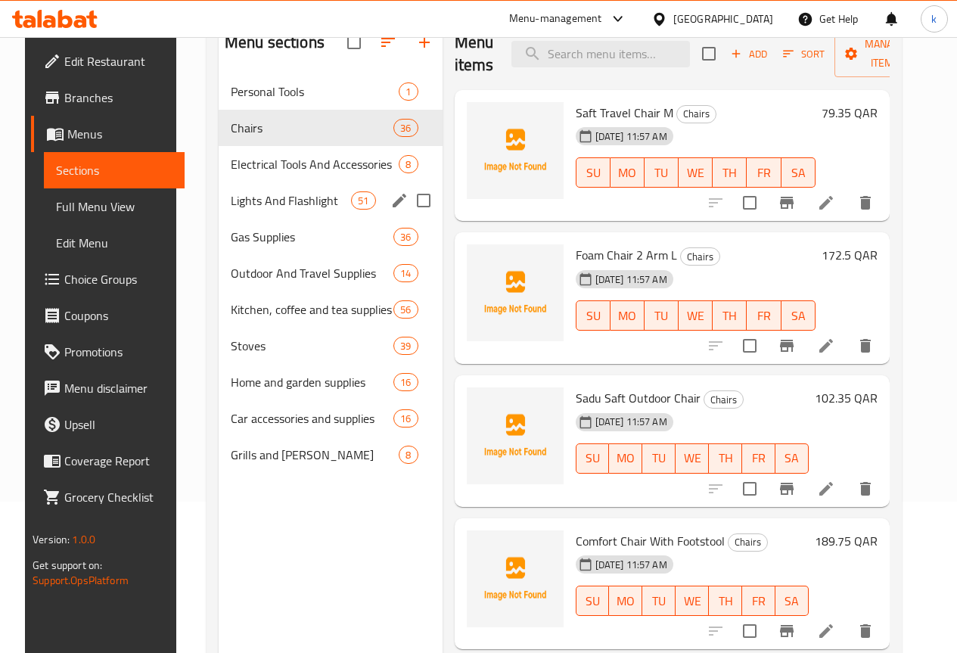
click at [257, 219] on div "Lights And Flashlight 51" at bounding box center [331, 200] width 224 height 36
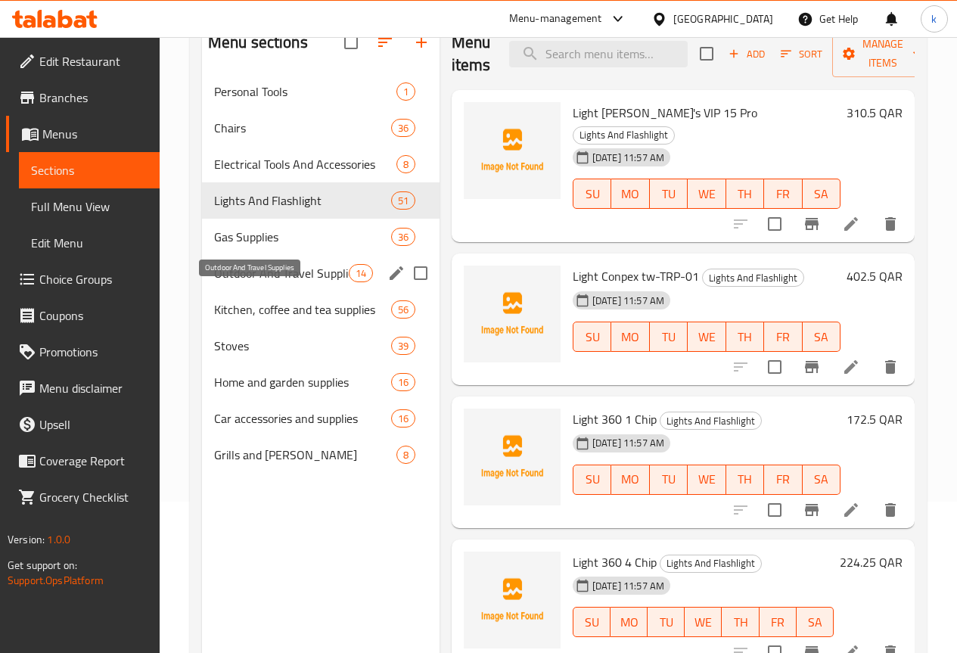
click at [238, 282] on span "Outdoor And Travel Supplies" at bounding box center [281, 273] width 135 height 18
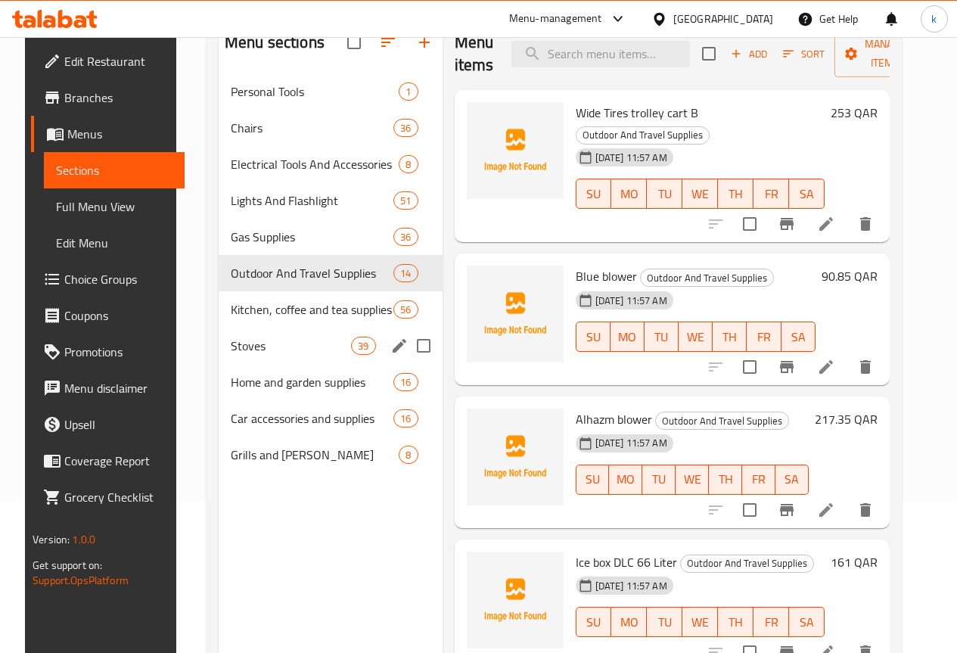
click at [256, 364] on div "Stoves 39" at bounding box center [331, 346] width 224 height 36
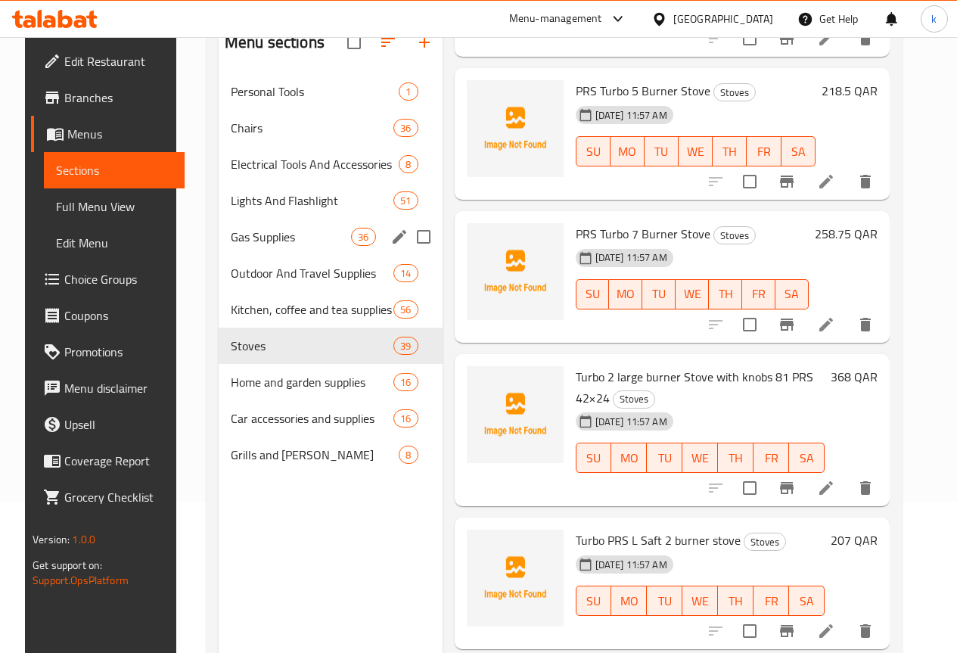
scroll to position [227, 0]
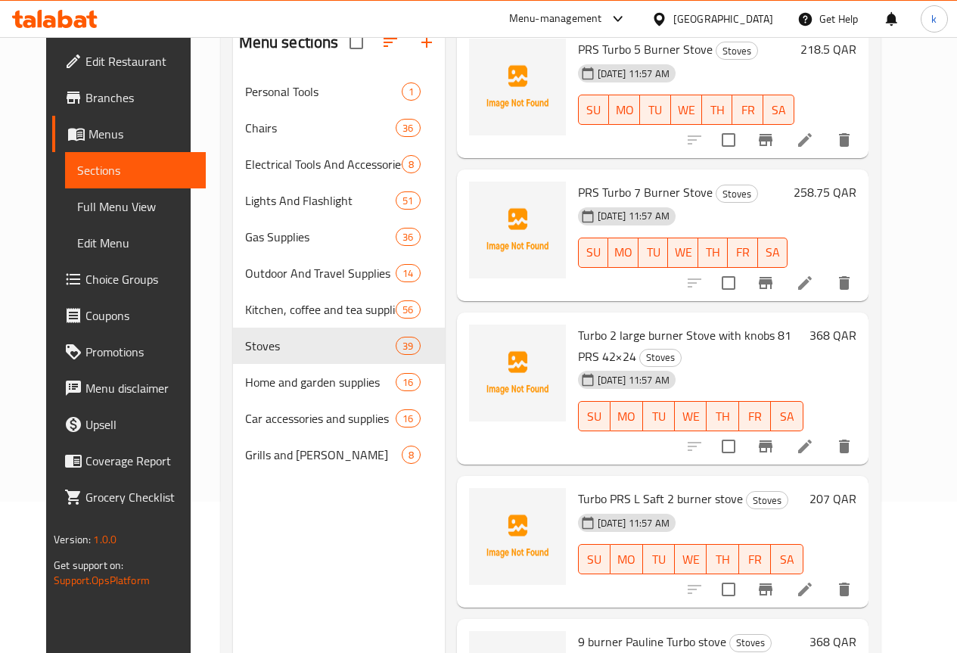
click at [89, 134] on span "Menus" at bounding box center [141, 134] width 105 height 18
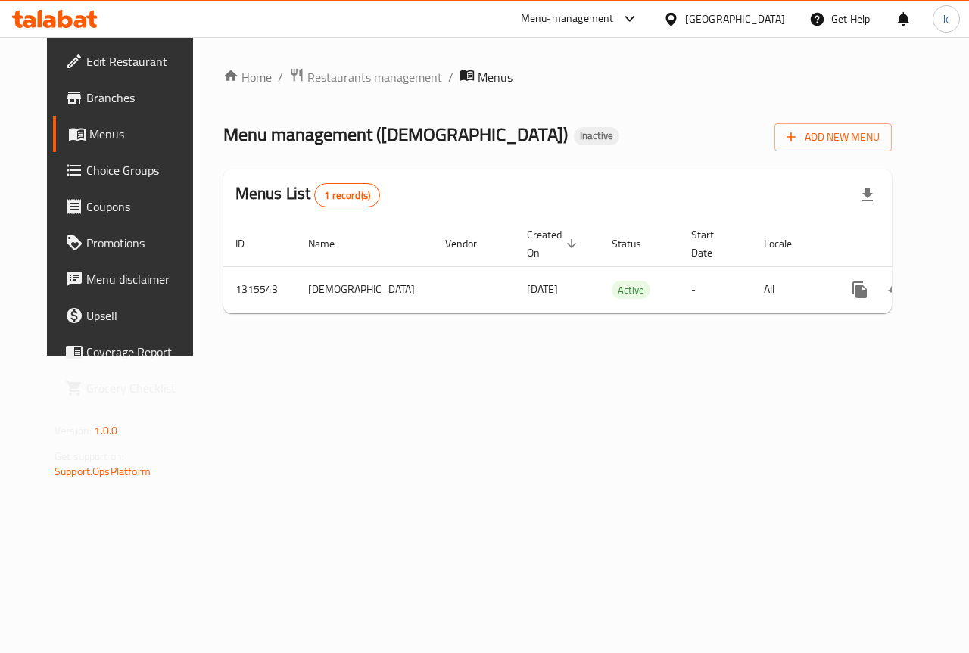
click at [456, 356] on div "Home / Restaurants management / Menus Menu management ( ALHAZM ) Inactive Add N…" at bounding box center [557, 196] width 729 height 319
click at [62, 19] on icon at bounding box center [65, 19] width 14 height 18
